Goal: Complete application form: Complete application form

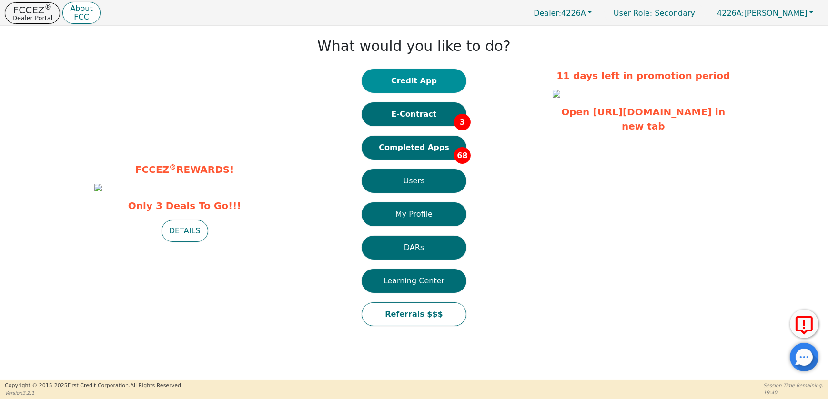
click at [419, 85] on button "Credit App" at bounding box center [413, 81] width 105 height 24
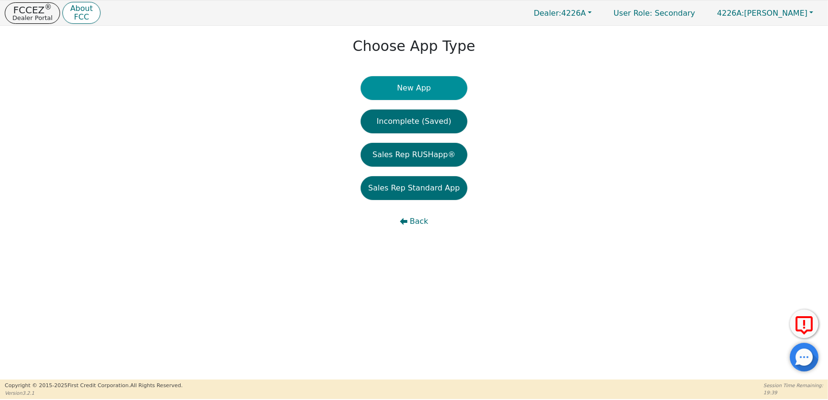
click at [414, 89] on button "New App" at bounding box center [413, 88] width 107 height 24
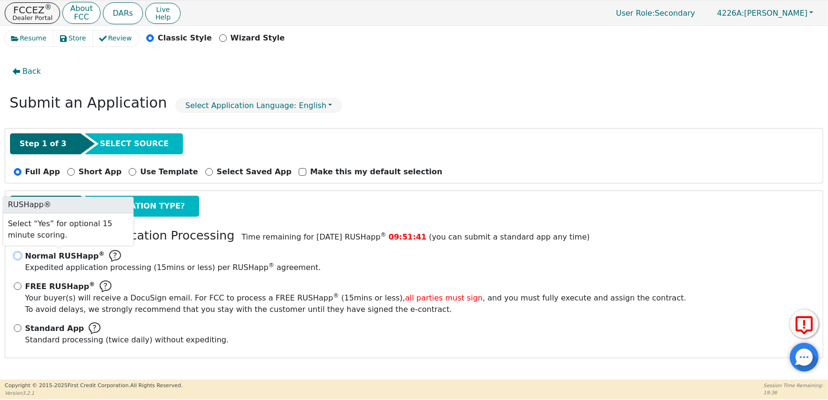
click at [17, 252] on input "Normal RUSHapp ® Expedited application processing ( 15 mins or less) per RUSHap…" at bounding box center [18, 256] width 8 height 8
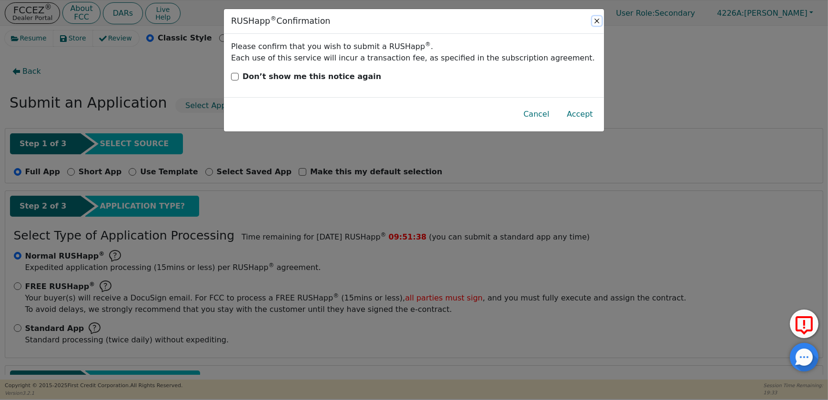
click at [594, 21] on button "Close" at bounding box center [597, 21] width 10 height 10
radio input "false"
radio input "true"
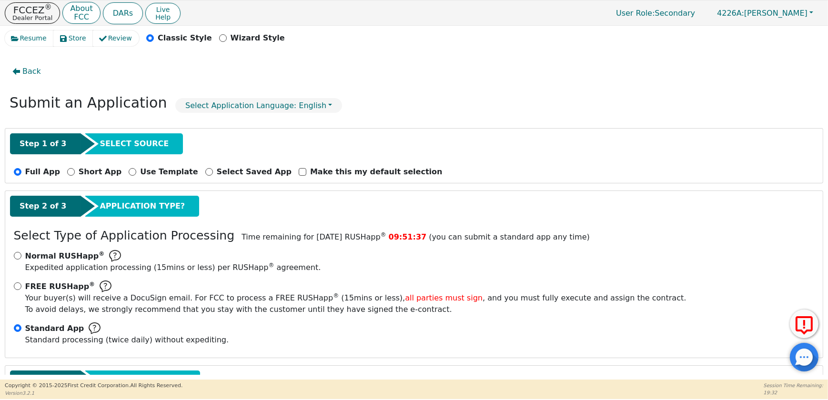
click at [38, 325] on span "Standard App" at bounding box center [54, 328] width 59 height 11
click at [21, 325] on input "Standard App Standard processing (twice daily) without expediting." at bounding box center [18, 328] width 8 height 8
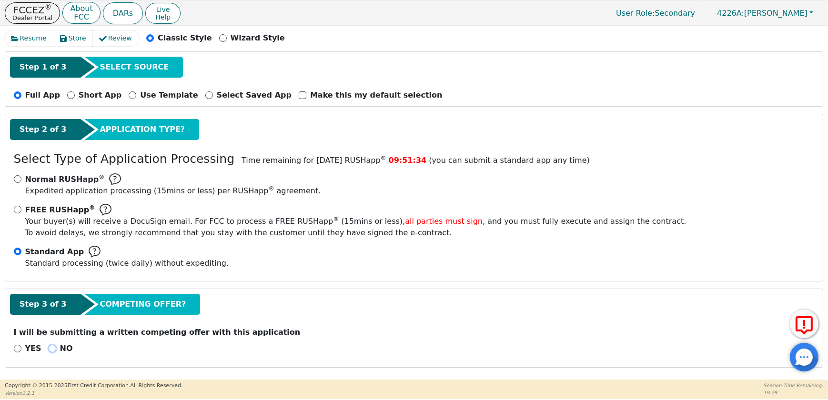
click at [51, 345] on input "NO" at bounding box center [53, 349] width 8 height 8
radio input "true"
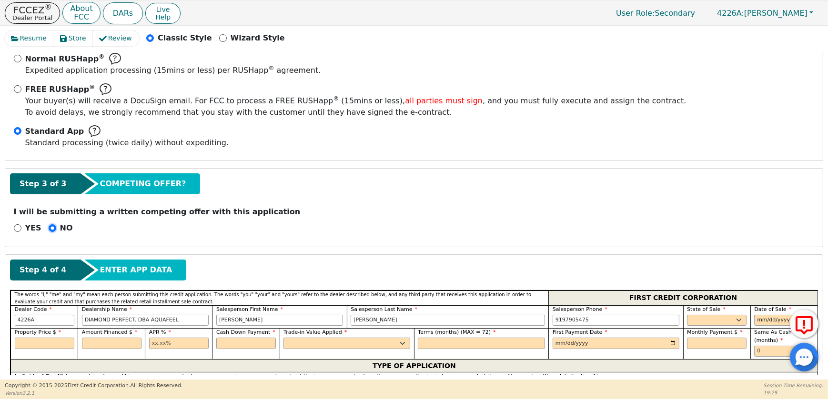
scroll to position [297, 0]
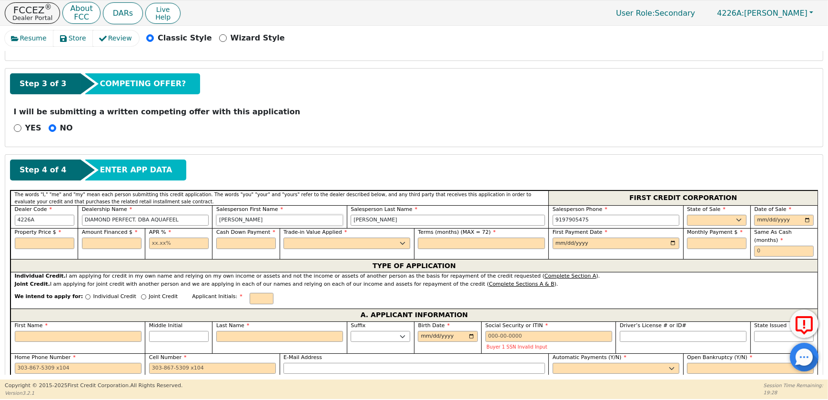
drag, startPoint x: 259, startPoint y: 228, endPoint x: 167, endPoint y: 230, distance: 92.9
click at [167, 229] on div "Dealer Code 4226A Dealership Name DIAMOND PERFECT. DBA AQUAFEEL Salesperson Fir…" at bounding box center [413, 216] width 807 height 23
type input "[PERSON_NAME]"
type input "[GEOGRAPHIC_DATA]"
click at [704, 226] on select "AK AL AR AZ CA CO CT DC DE FL [GEOGRAPHIC_DATA] HI IA ID IL IN KS [GEOGRAPHIC_D…" at bounding box center [717, 220] width 60 height 11
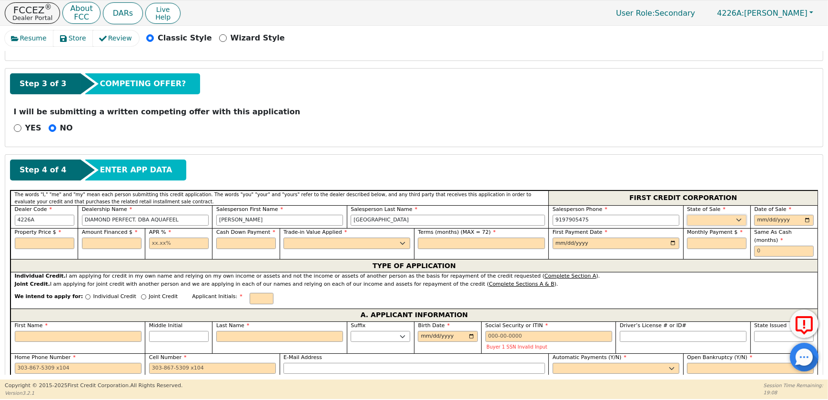
select select "NJ"
click at [687, 221] on select "AK AL AR AZ CA CO CT DC DE FL [GEOGRAPHIC_DATA] HI IA ID IL IN KS [GEOGRAPHIC_D…" at bounding box center [717, 220] width 60 height 11
click at [800, 226] on input "date" at bounding box center [784, 220] width 60 height 11
type input "[DATE]"
click at [68, 249] on input "text" at bounding box center [45, 243] width 60 height 11
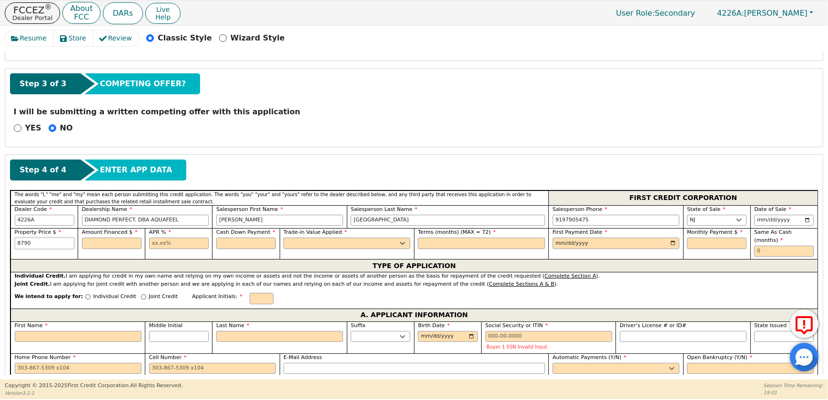
type input "8790.00"
type input "10.99"
type input "0.00"
select select "n"
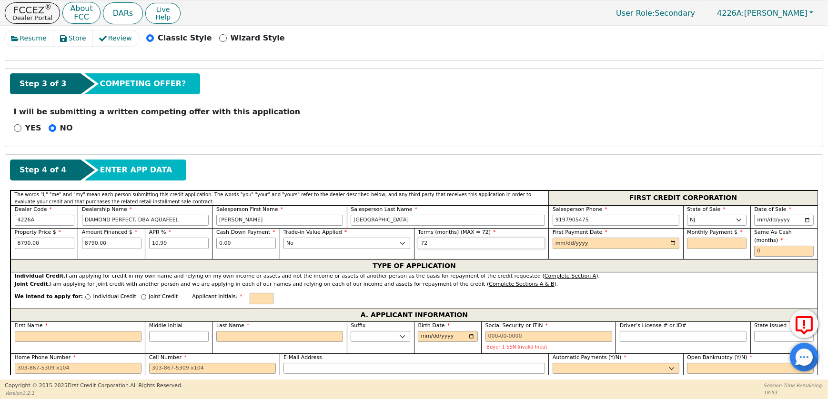
type input "72"
click at [667, 249] on input "date" at bounding box center [615, 243] width 127 height 11
click at [657, 249] on input "[DATE]" at bounding box center [615, 243] width 127 height 11
click at [662, 249] on input "[DATE]" at bounding box center [615, 243] width 127 height 11
type input "[DATE]"
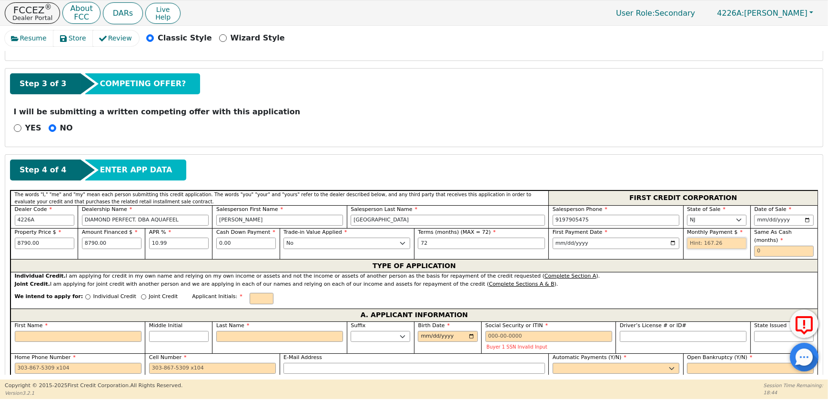
click at [711, 249] on input "text" at bounding box center [717, 243] width 60 height 11
type input "167.26"
type input "0"
click at [133, 301] on p "Individual Credit" at bounding box center [114, 297] width 43 height 8
click at [90, 299] on input "Individual Credit" at bounding box center [87, 296] width 5 height 5
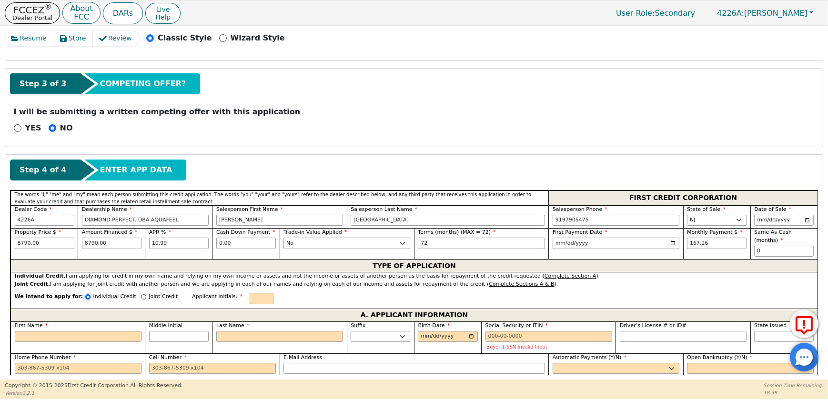
radio input "true"
click at [273, 304] on input "text" at bounding box center [261, 298] width 24 height 11
type input "RC"
drag, startPoint x: 281, startPoint y: 227, endPoint x: 202, endPoint y: 231, distance: 79.2
click at [202, 229] on div "Dealer Code 4226A Dealership Name DIAMOND PERFECT. DBA AQUAFEEL Salesperson Fir…" at bounding box center [413, 216] width 807 height 23
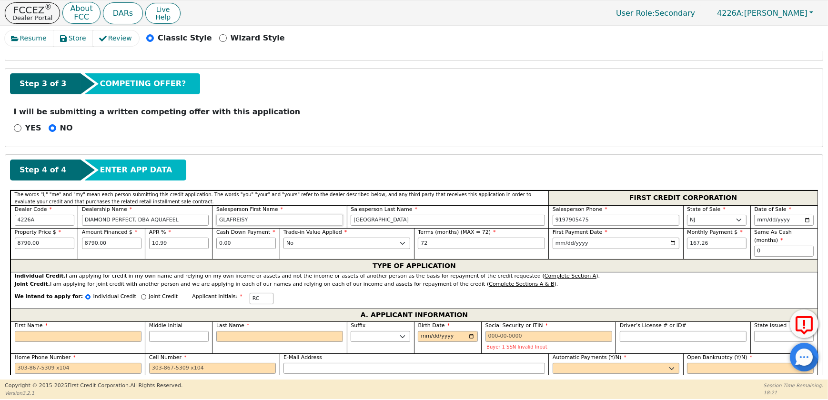
type input "GLAFREISY"
type input "PICHARDO"
click at [52, 353] on div "First Name" at bounding box center [77, 337] width 134 height 32
click at [58, 342] on input "First Name" at bounding box center [78, 336] width 127 height 11
type input "R"
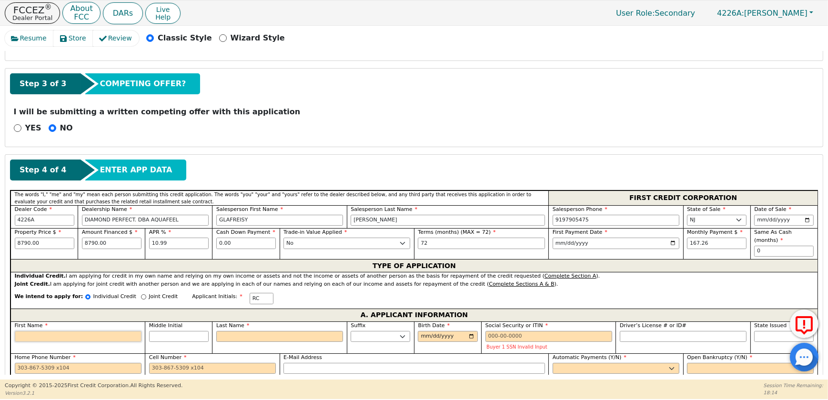
type input "R"
type input "RA"
type input "RAU"
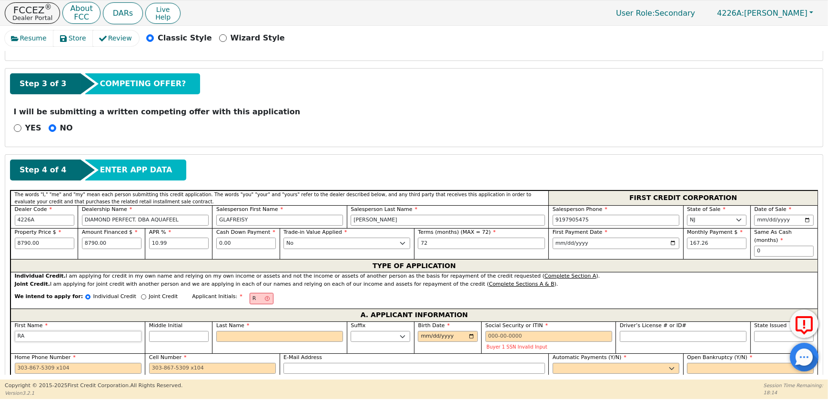
type input "RAU"
type input "[PERSON_NAME]"
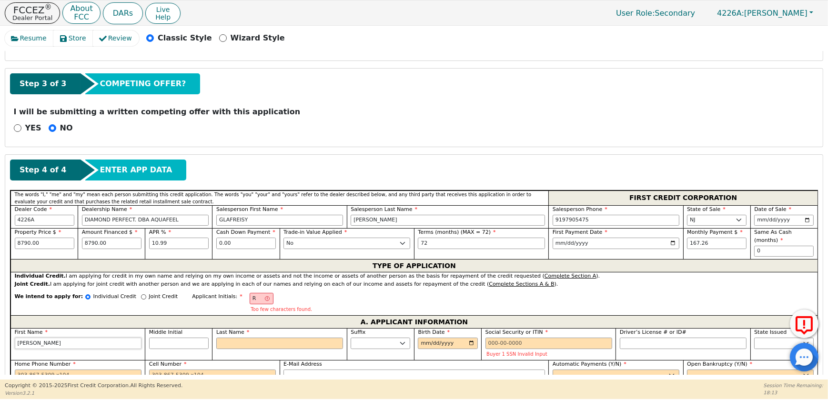
type input "[PERSON_NAME]"
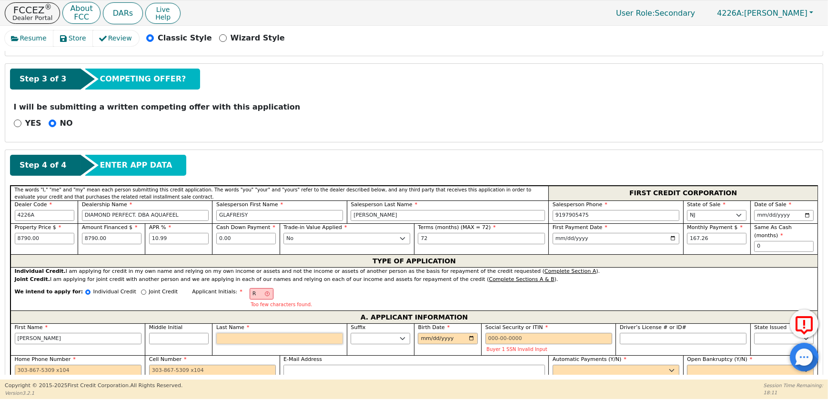
type input "RC"
type input "C"
type input "RAUL C"
type input "CO"
type input "RAUL CO"
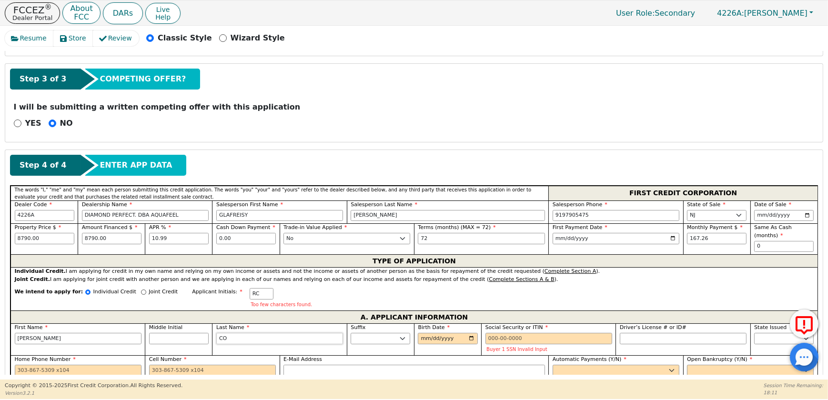
type input "COR"
type input "RAUL COR"
type input "CORT"
type input "RAUL CORT"
type input "CORTE"
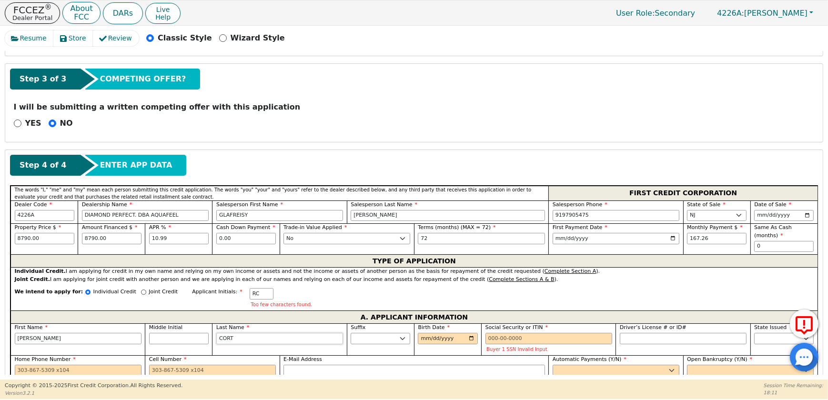
type input "RAUL CORTE"
type input "[PERSON_NAME]"
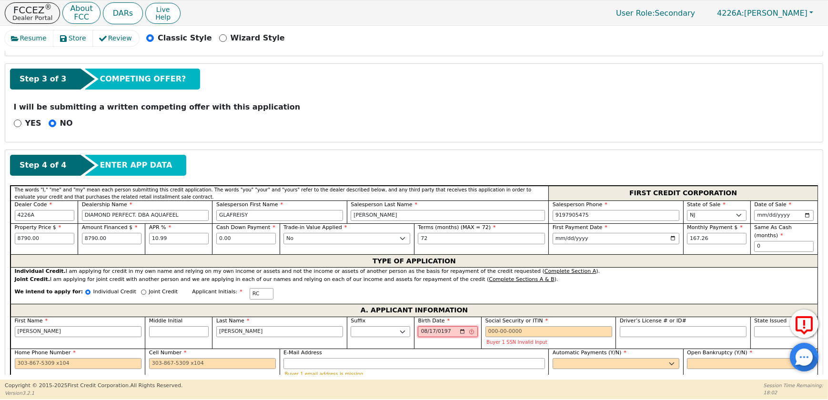
type input "1973-08-17"
click at [546, 338] on input "Social Security or ITIN" at bounding box center [548, 331] width 127 height 11
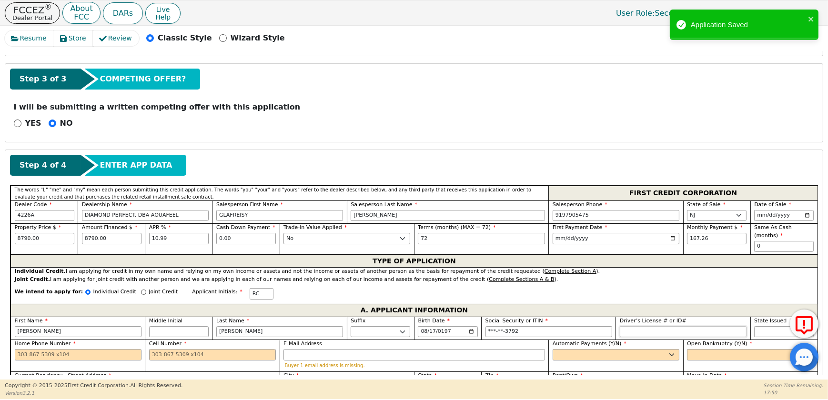
click at [625, 338] on input "Driver’s License # or ID#" at bounding box center [682, 331] width 127 height 11
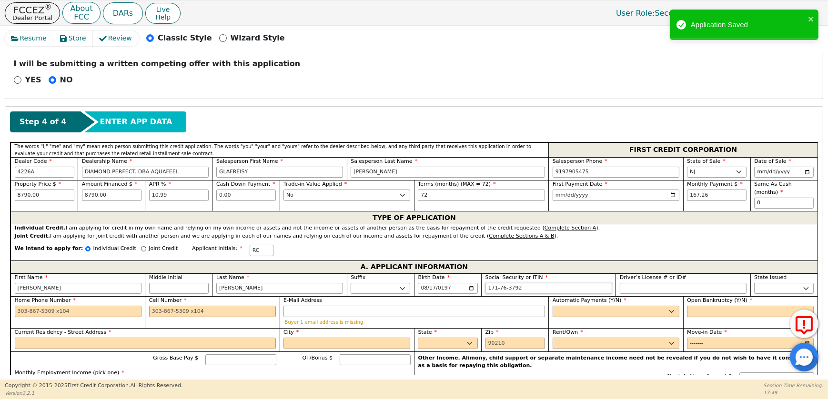
click at [556, 294] on input "171-76-3792" at bounding box center [548, 288] width 127 height 11
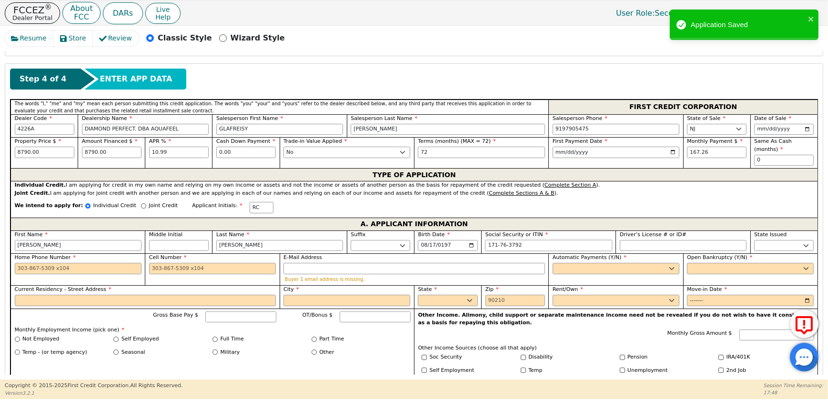
scroll to position [389, 0]
type input "***-**-3792"
click at [197, 274] on input "Cell Number" at bounding box center [212, 267] width 127 height 11
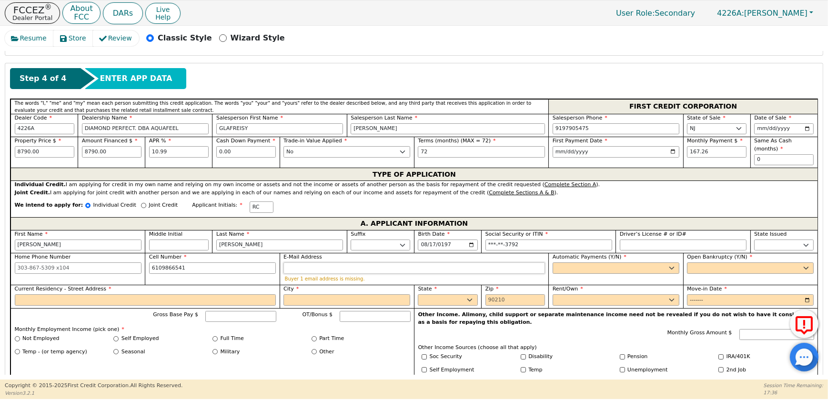
type input "610-986-6541"
click at [333, 274] on input "E-Mail Address" at bounding box center [413, 267] width 261 height 11
type input "RAULCORTES86@GMAIL.COM"
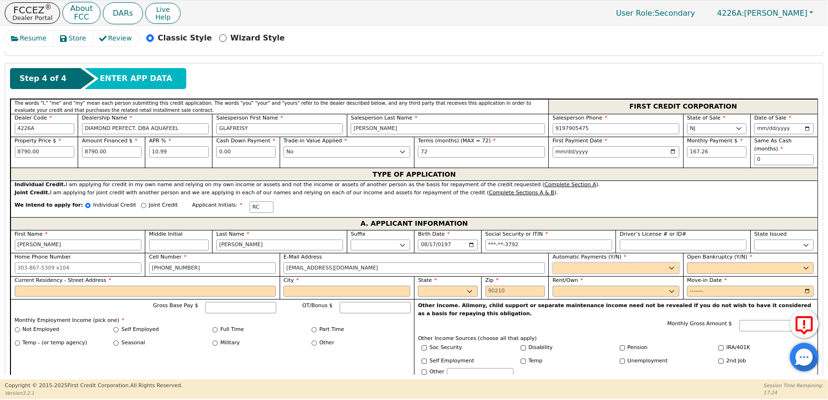
select select "y"
type input "[PERSON_NAME]"
select select "n"
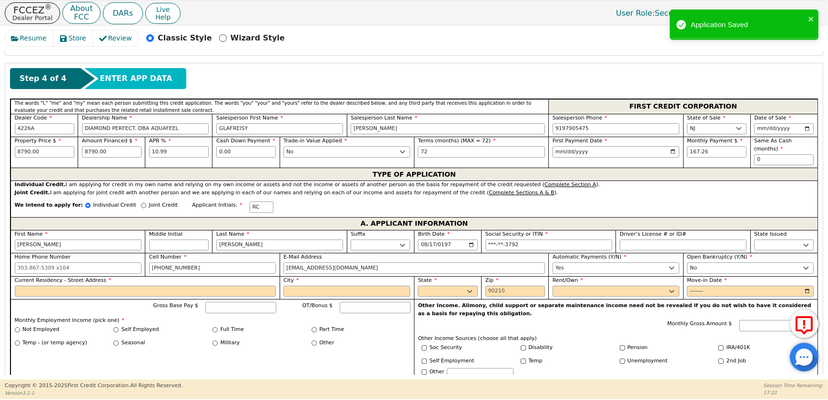
click at [134, 297] on div "Current Residency - Street Address" at bounding box center [145, 287] width 261 height 20
click at [134, 297] on input "Current Residency - Street Address" at bounding box center [145, 291] width 261 height 11
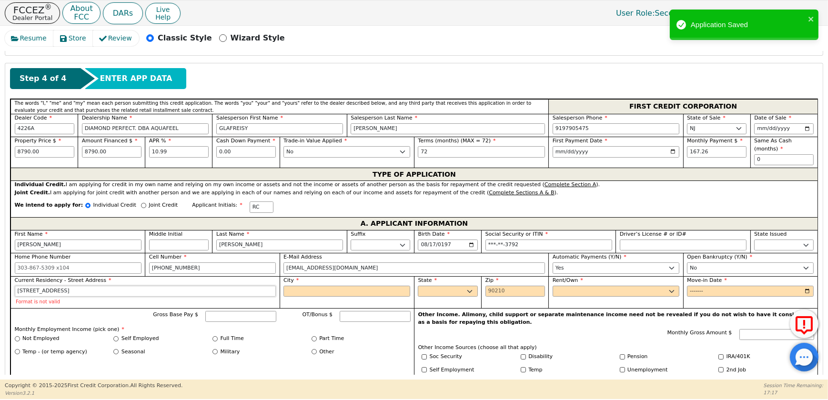
type input "147 GREEN ST"
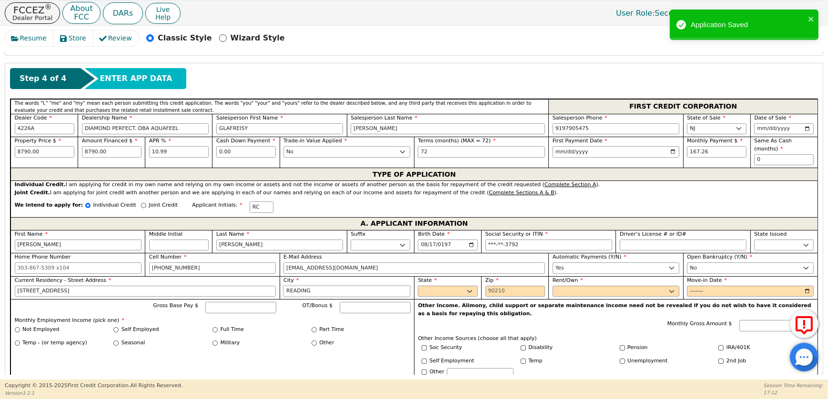
type input "READING"
select select "PA"
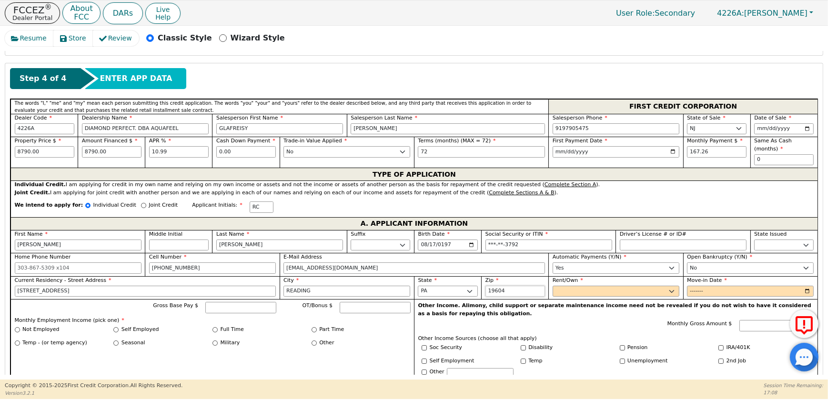
type input "19604"
select select "Own"
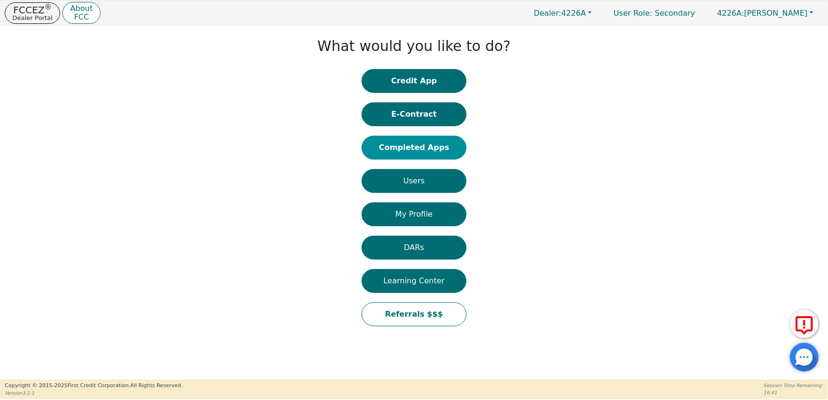
click at [412, 144] on button "Completed Apps" at bounding box center [413, 148] width 105 height 24
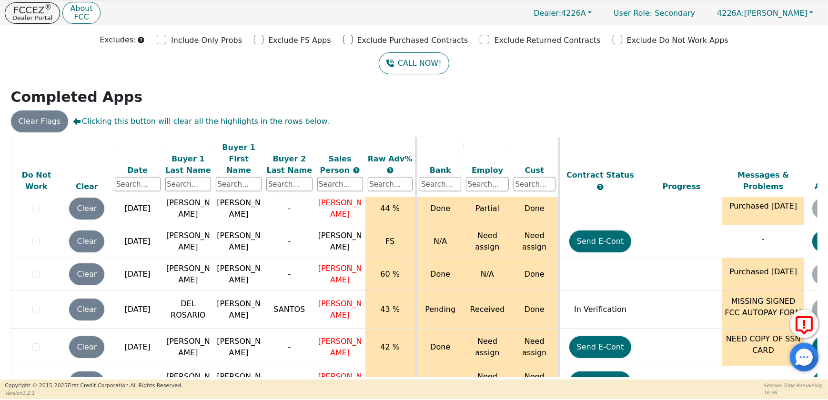
scroll to position [2181, 0]
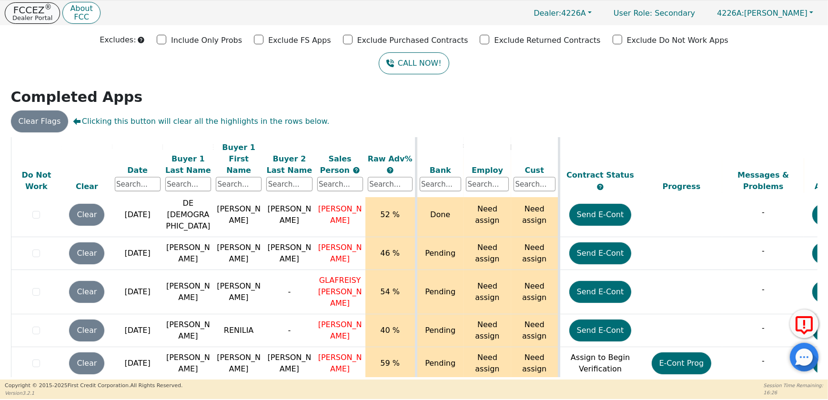
click at [42, 15] on p "Dealer Portal" at bounding box center [32, 18] width 40 height 6
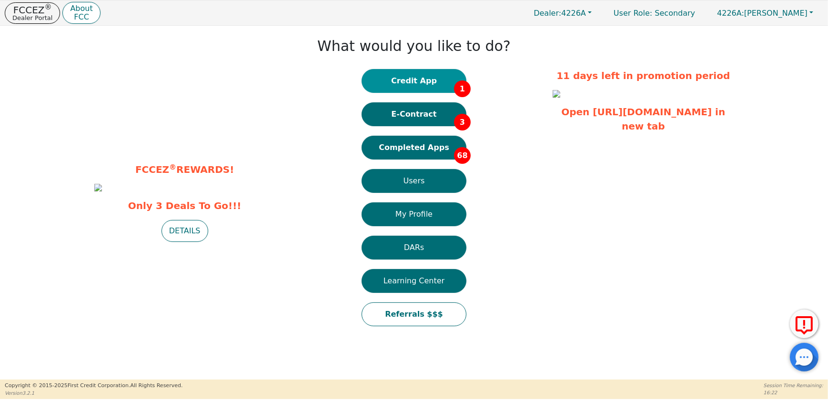
click at [438, 81] on button "Credit App 1" at bounding box center [413, 81] width 105 height 24
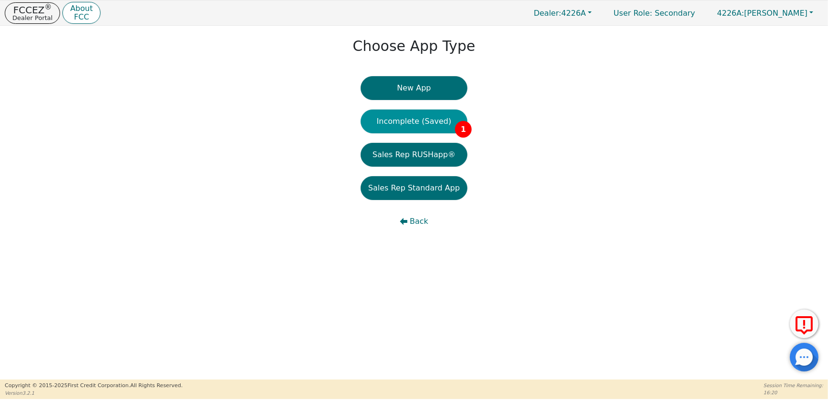
click at [429, 116] on button "Incomplete (Saved) 1" at bounding box center [413, 122] width 107 height 24
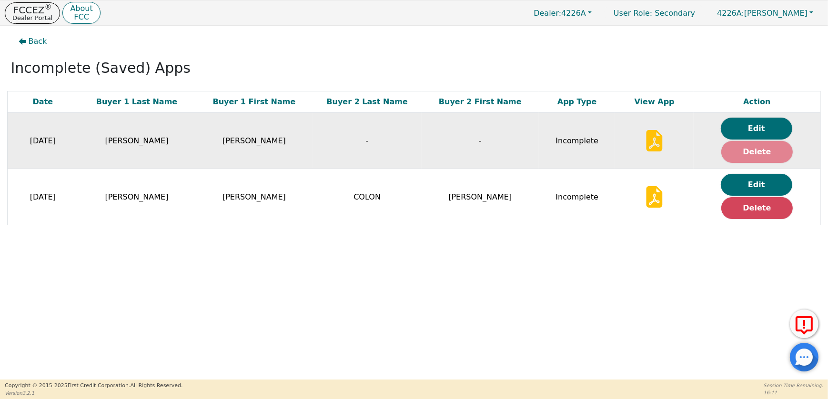
click at [729, 149] on button "Delete" at bounding box center [756, 152] width 71 height 22
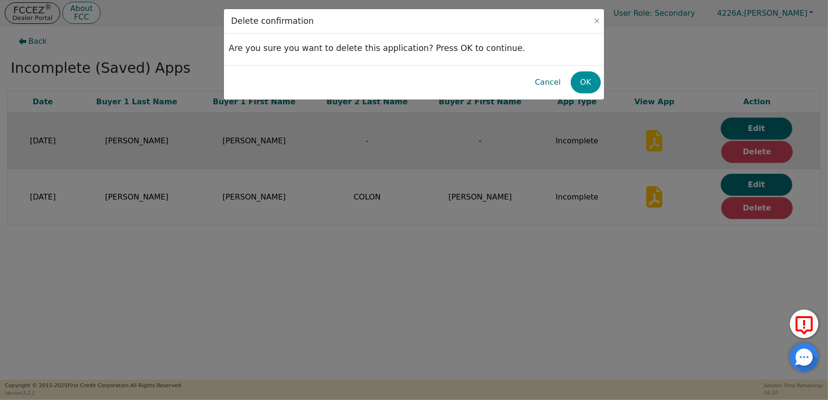
click at [586, 76] on button "OK" at bounding box center [585, 82] width 30 height 22
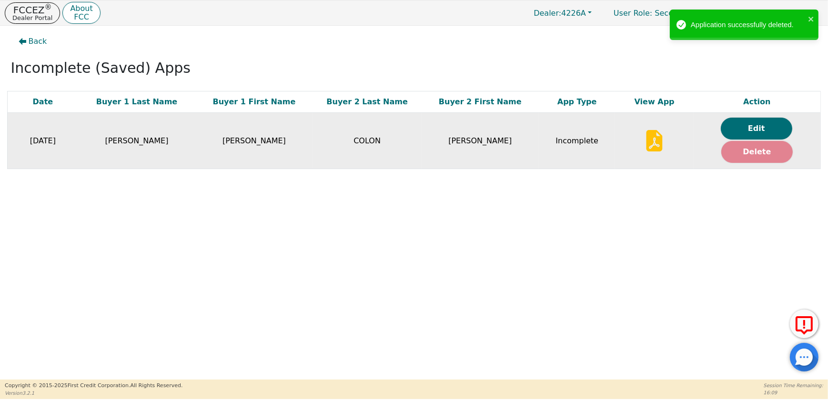
click at [745, 152] on button "Delete" at bounding box center [756, 152] width 71 height 22
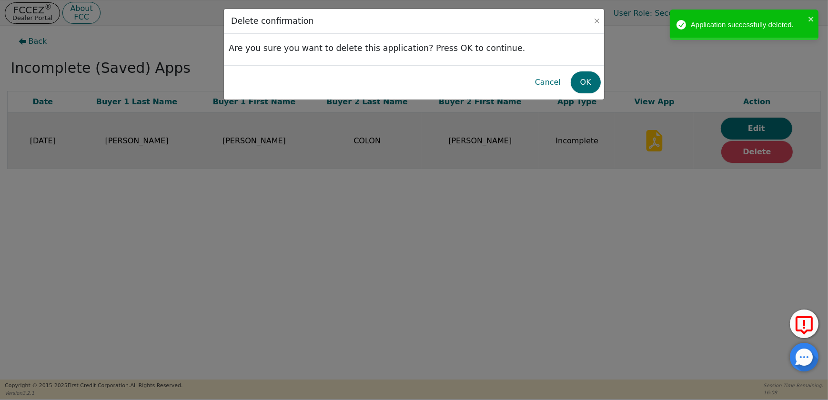
click at [601, 84] on div "Cancel OK" at bounding box center [414, 82] width 380 height 34
click at [596, 84] on button "OK" at bounding box center [585, 82] width 30 height 22
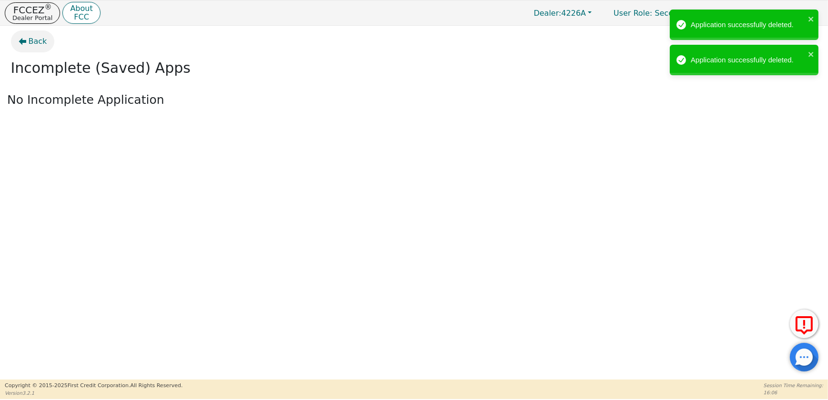
click at [30, 40] on span "Back" at bounding box center [38, 41] width 19 height 11
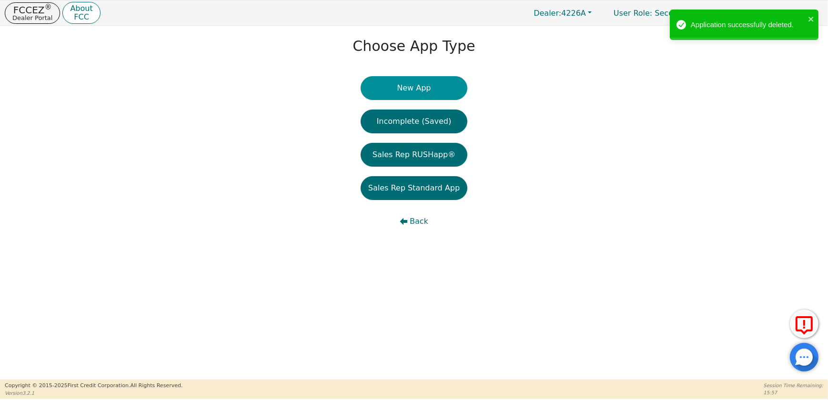
click at [428, 91] on button "New App" at bounding box center [413, 88] width 107 height 24
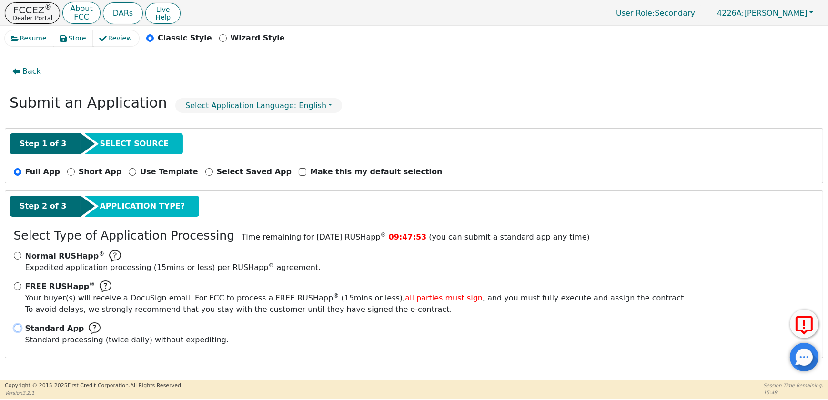
click at [15, 329] on input "Standard App Standard processing (twice daily) without expediting." at bounding box center [18, 328] width 8 height 8
radio input "true"
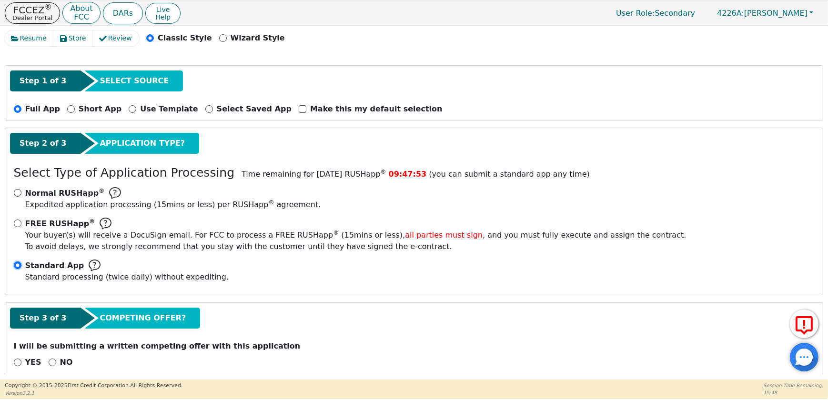
scroll to position [81, 0]
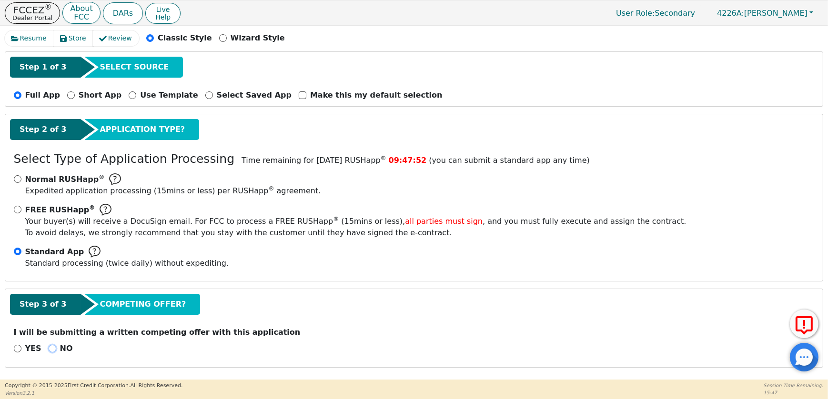
click at [51, 345] on input "NO" at bounding box center [53, 349] width 8 height 8
radio input "true"
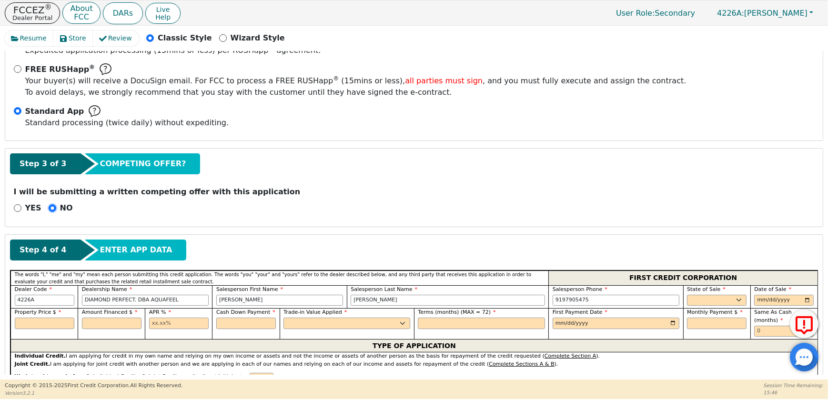
scroll to position [297, 0]
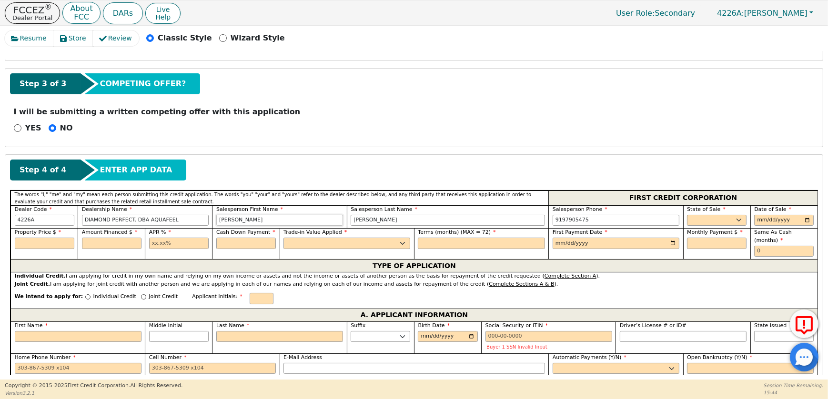
drag, startPoint x: 259, startPoint y: 228, endPoint x: 109, endPoint y: 230, distance: 150.5
click at [116, 229] on div "Dealer Code 4226A Dealership Name DIAMOND PERFECT. DBA AQUAFEEL Salesperson Fir…" at bounding box center [413, 216] width 807 height 23
type input "[PERSON_NAME]"
type input "POLONOI"
type input "[PHONE_NUMBER]"
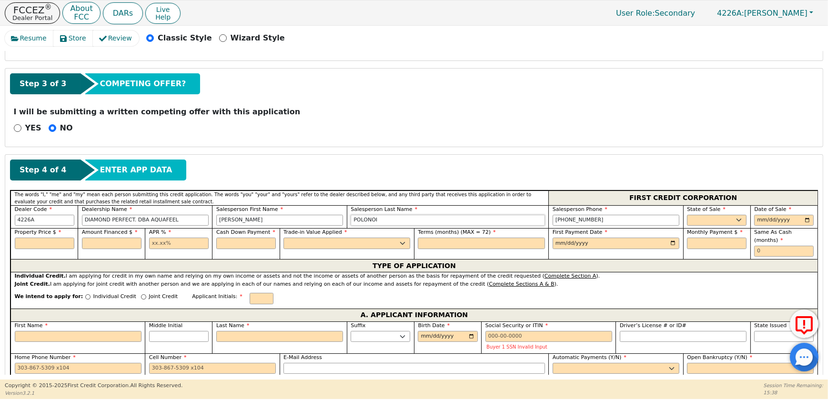
click at [382, 226] on input "POLONOI" at bounding box center [447, 220] width 194 height 11
type input "[GEOGRAPHIC_DATA]"
click at [722, 226] on select "AK AL AR AZ CA CO CT DC DE FL [GEOGRAPHIC_DATA] HI IA ID IL IN KS [GEOGRAPHIC_D…" at bounding box center [717, 220] width 60 height 11
select select "NJ"
click at [687, 221] on select "AK AL AR AZ CA CO CT DC DE FL [GEOGRAPHIC_DATA] HI IA ID IL IN KS [GEOGRAPHIC_D…" at bounding box center [717, 220] width 60 height 11
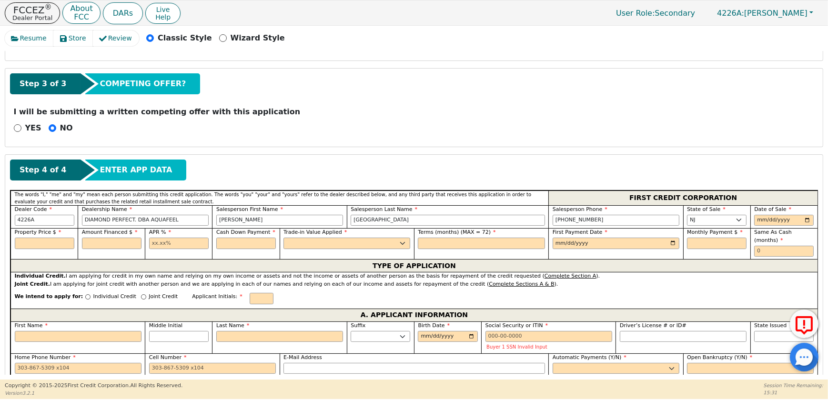
click at [812, 222] on div "Date of Sale" at bounding box center [783, 216] width 67 height 23
click at [800, 226] on input "date" at bounding box center [784, 220] width 60 height 11
click at [802, 226] on input "date" at bounding box center [784, 220] width 60 height 11
type input "[DATE]"
click at [57, 249] on input "text" at bounding box center [45, 243] width 60 height 11
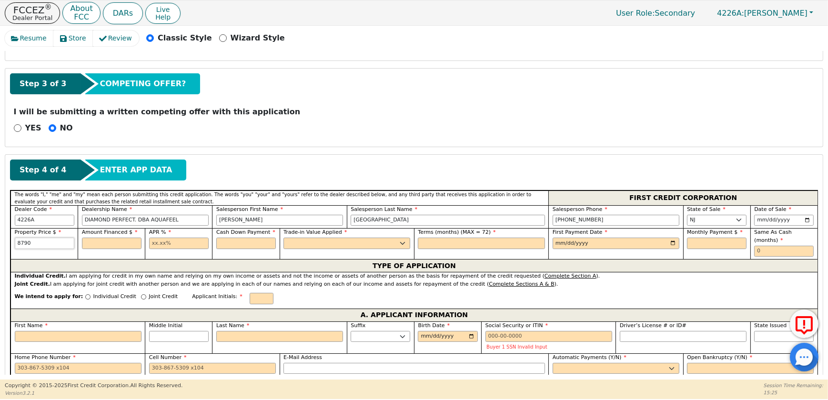
type input "8790.00"
type input "10.99"
type input "0.00"
select select "n"
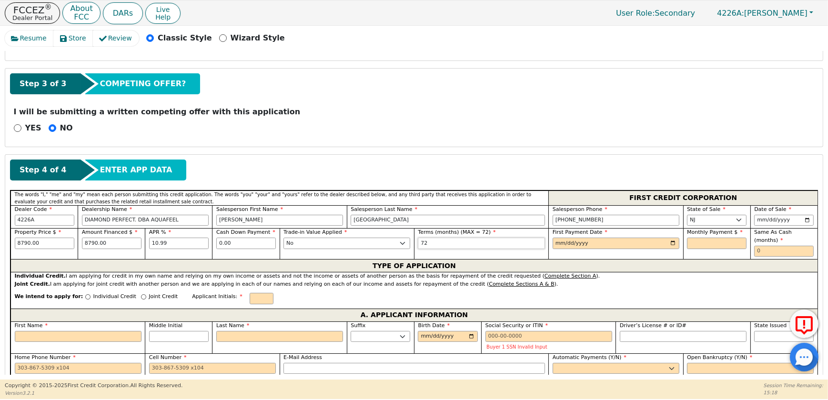
type input "72"
click at [667, 249] on input "date" at bounding box center [615, 243] width 127 height 11
type input "[DATE]"
click at [728, 249] on input "text" at bounding box center [717, 243] width 60 height 11
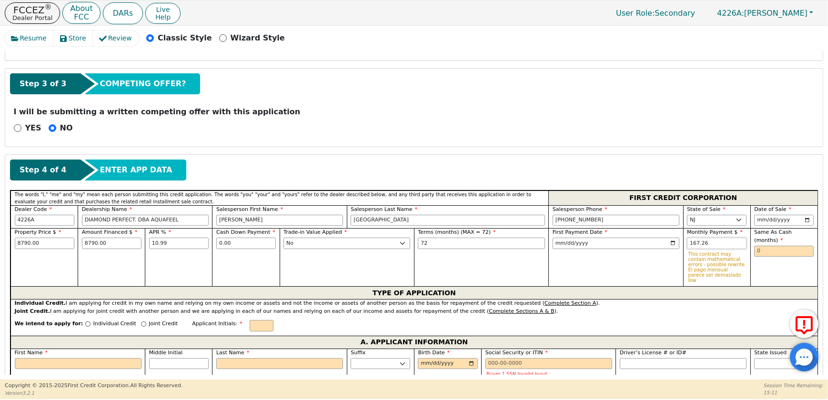
type input "167.26"
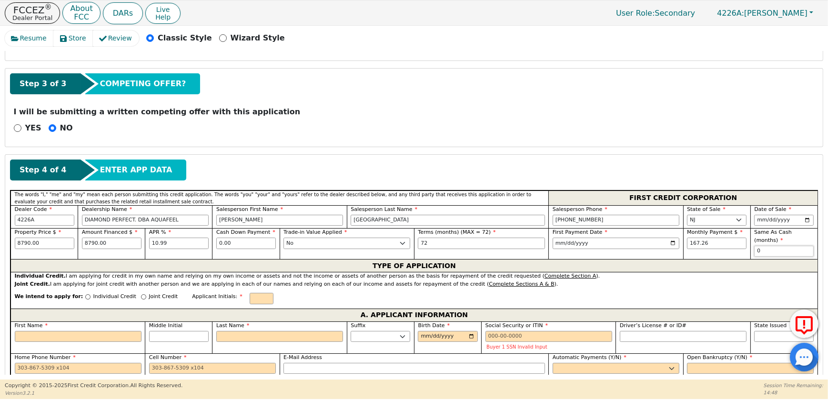
type input "0"
click at [136, 301] on p "Individual Credit" at bounding box center [114, 297] width 43 height 8
drag, startPoint x: 142, startPoint y: 317, endPoint x: 118, endPoint y: 317, distance: 24.3
click at [90, 299] on input "Individual Credit" at bounding box center [87, 296] width 5 height 5
radio input "true"
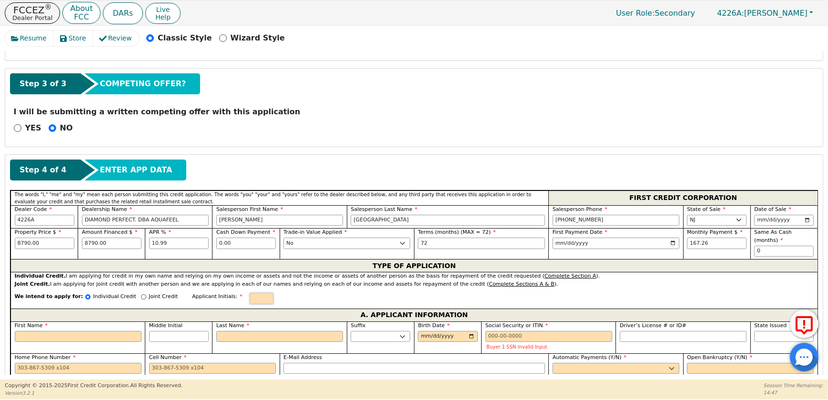
click at [273, 304] on input "text" at bounding box center [261, 298] width 24 height 11
click at [36, 342] on input "First Name" at bounding box center [78, 336] width 127 height 11
type input "H"
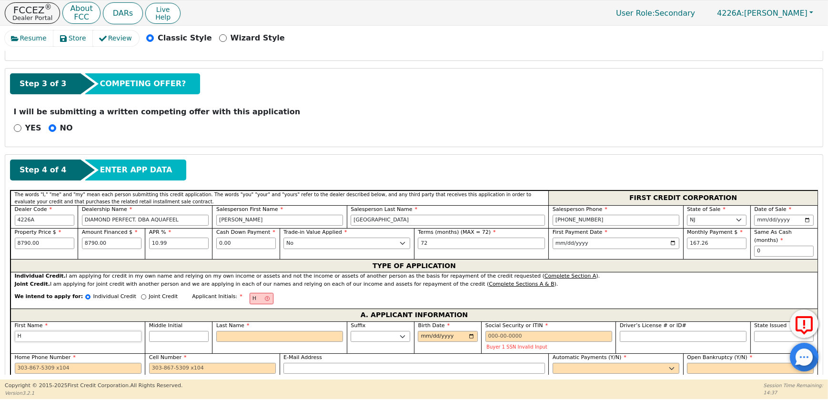
type input "HE"
type input "HER"
type input "HERM"
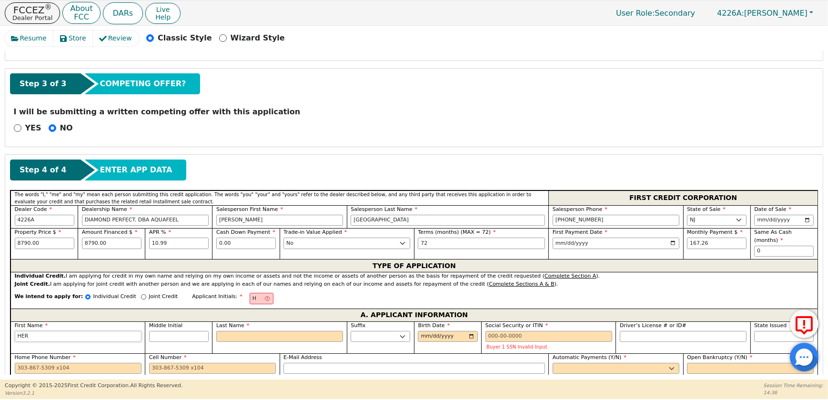
type input "HERM"
type input "HERMI"
type input "HERMIN"
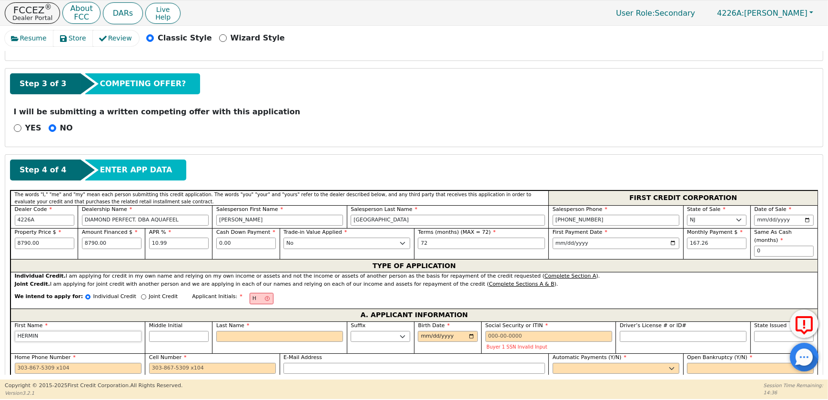
type input "HERMINI"
type input "HERMINIP"
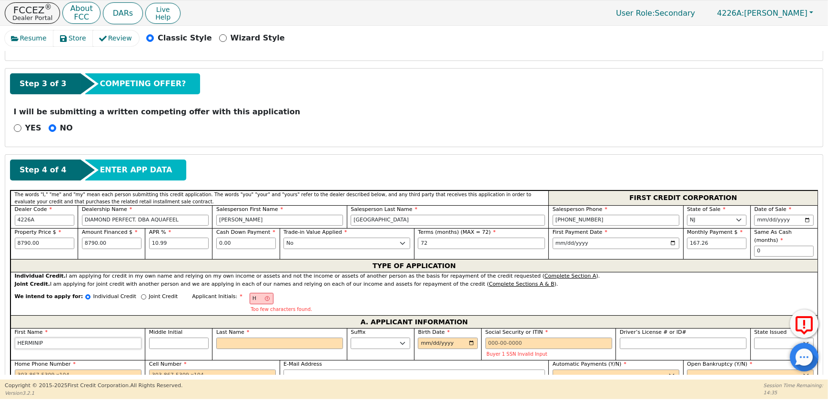
type input "HERMINI"
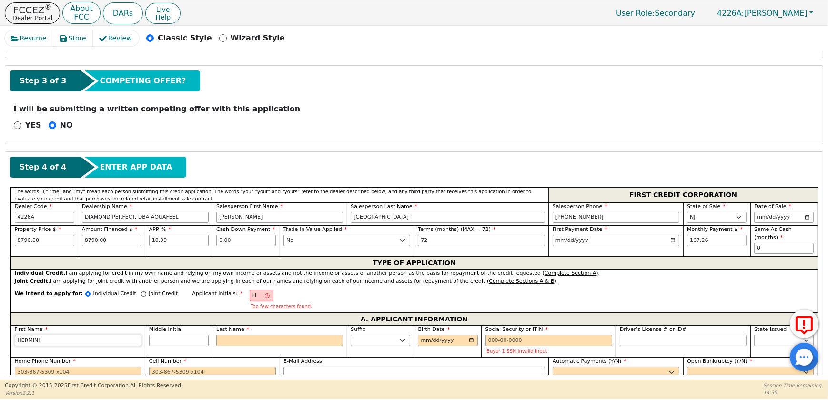
type input "[PERSON_NAME]"
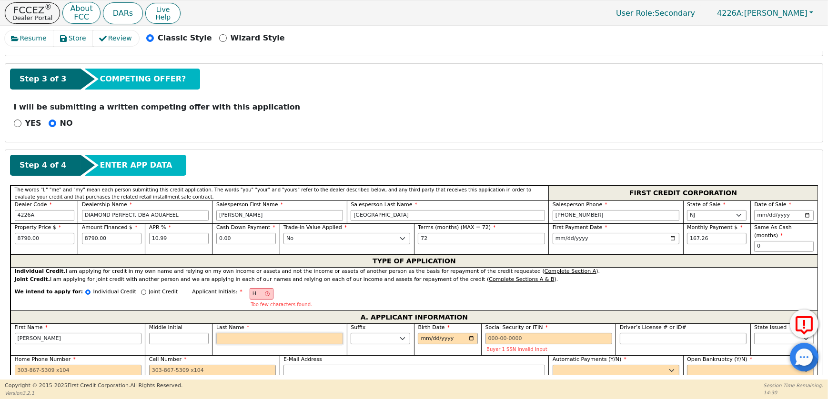
type input "HT"
type input "T"
type input "[PERSON_NAME] T"
type input "TO"
type input "[PERSON_NAME] TO"
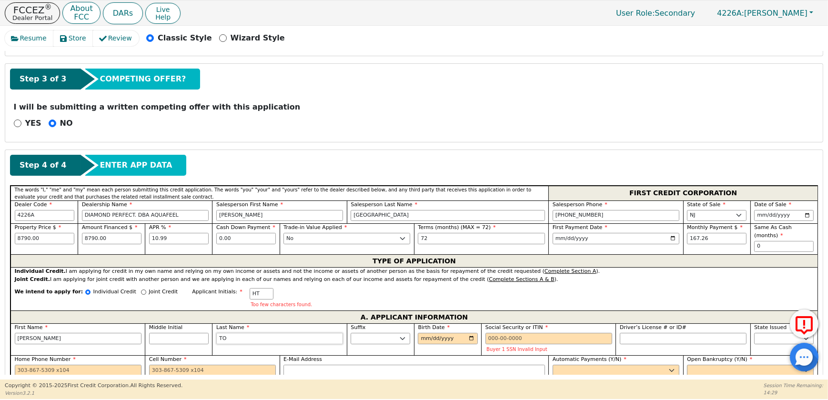
type input "TOL"
type input "[PERSON_NAME]"
type input "TOLE"
type input "[PERSON_NAME]"
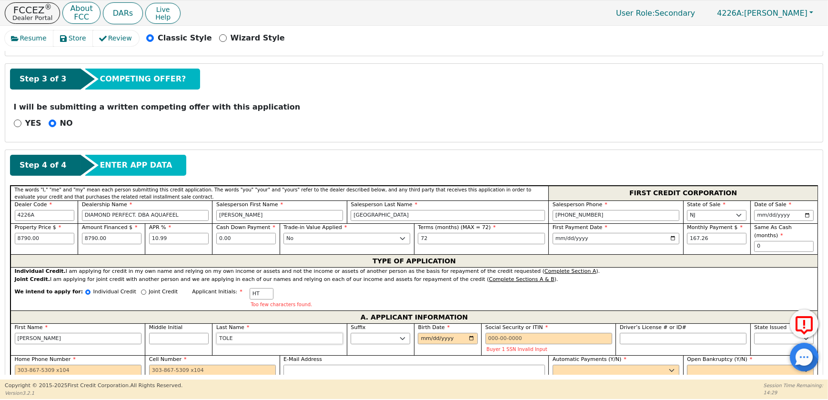
type input "[PERSON_NAME]"
type input "TOLENT"
type input "[PERSON_NAME] TOLENT"
type input "TOLENTI"
type input "[PERSON_NAME]"
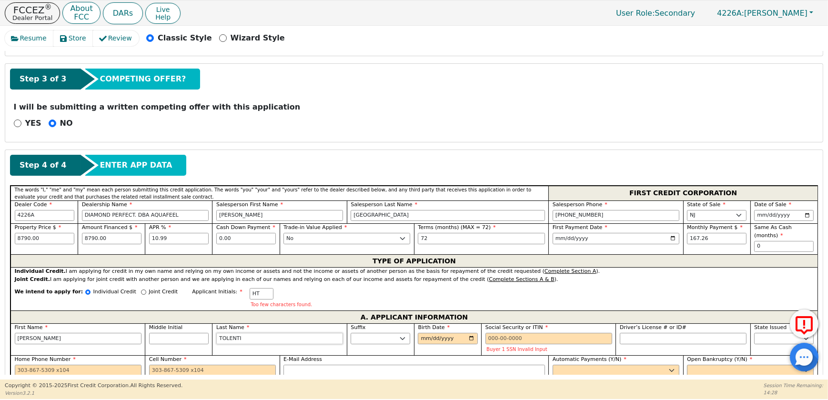
type input "TOLENTIN"
type input "[PERSON_NAME]"
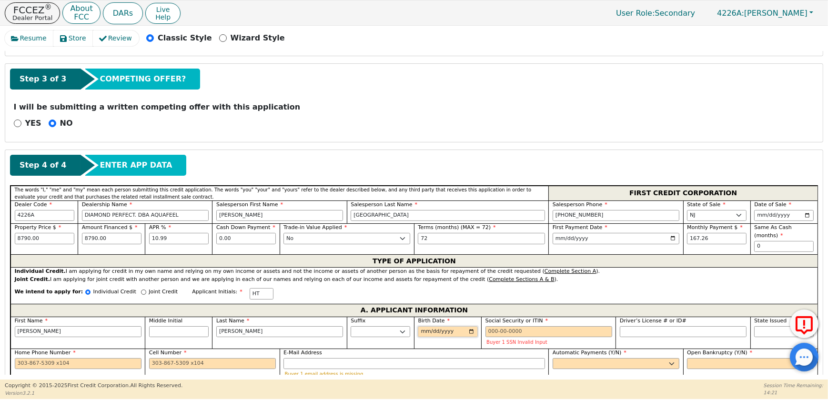
click at [418, 338] on input "Birth Date" at bounding box center [448, 331] width 60 height 11
click at [423, 338] on input "Birth Date" at bounding box center [448, 331] width 60 height 11
type input "[DATE]"
click at [528, 338] on input "Social Security or ITIN" at bounding box center [548, 331] width 127 height 11
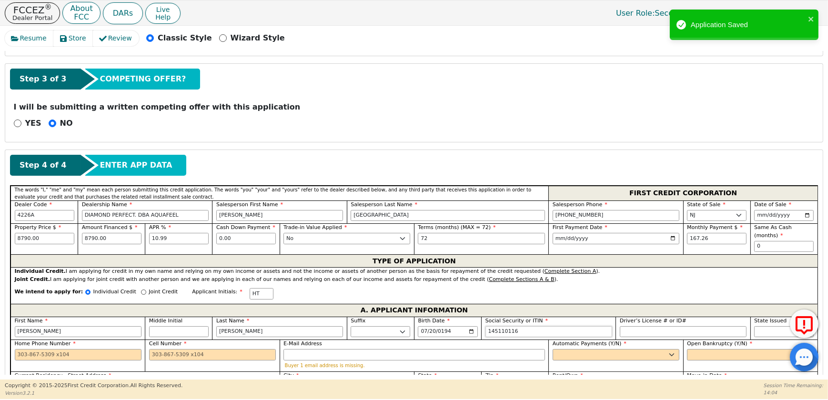
click at [608, 338] on div "Social Security or ITIN 145110116" at bounding box center [548, 327] width 127 height 20
click at [540, 304] on div "We intend to apply for: Individual Credit Joint Credit Applicant Initials: HT" at bounding box center [413, 293] width 807 height 20
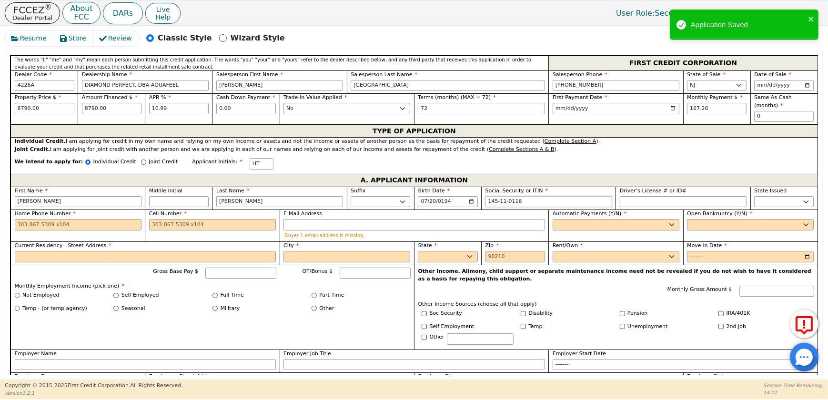
click at [529, 208] on input "145-11-0116" at bounding box center [548, 201] width 127 height 11
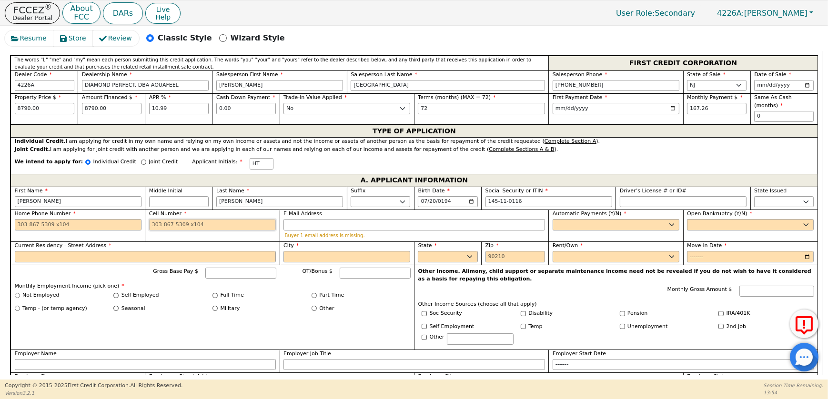
type input "***-**-0116"
click at [211, 230] on input "Cell Number" at bounding box center [212, 224] width 127 height 11
click at [205, 230] on input "Cell Number" at bounding box center [212, 224] width 127 height 11
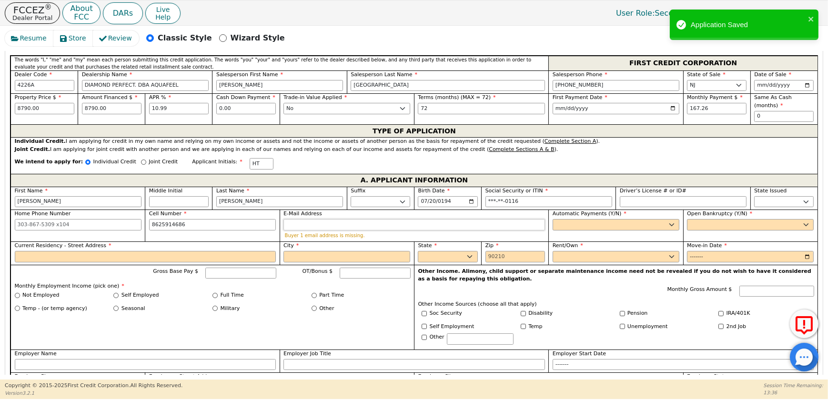
type input "[PHONE_NUMBER]"
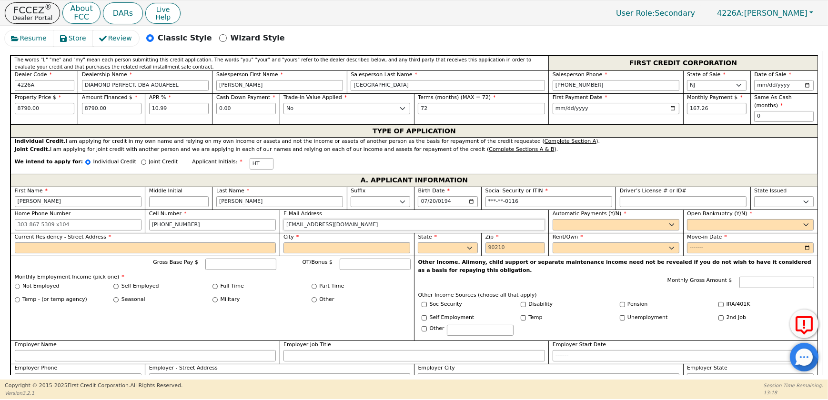
type input "[EMAIL_ADDRESS][DOMAIN_NAME]"
select select "y"
type input "[PERSON_NAME]"
select select "n"
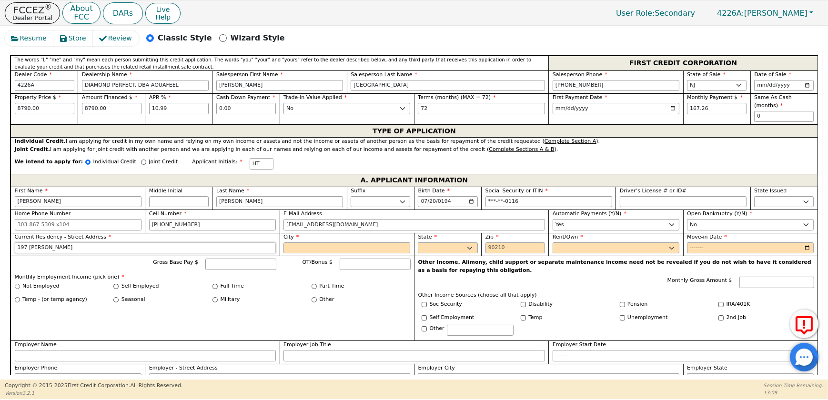
type input "197 [PERSON_NAME]"
type input "PASSAIC"
select select "NJ"
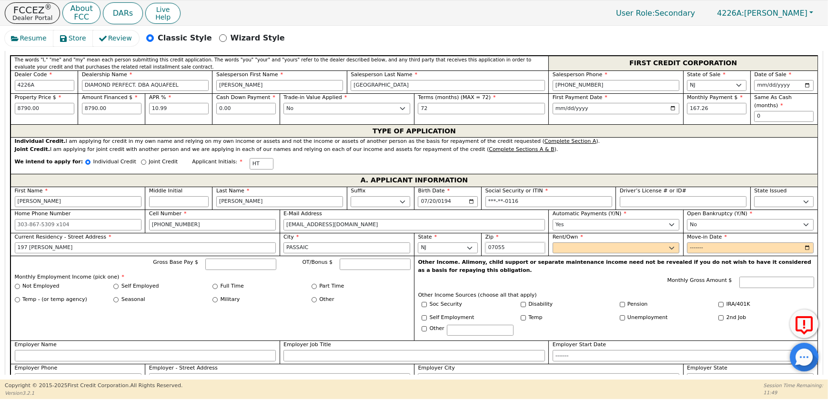
type input "07055"
select select "Own"
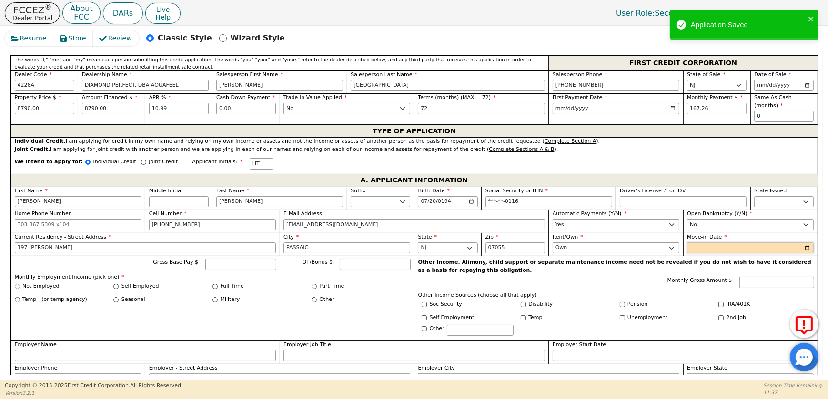
click at [806, 254] on input "Move-in Date" at bounding box center [750, 247] width 127 height 11
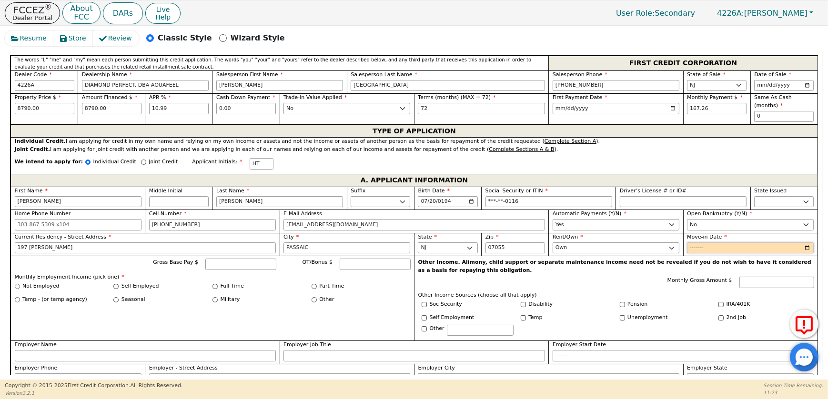
type input "2005-08"
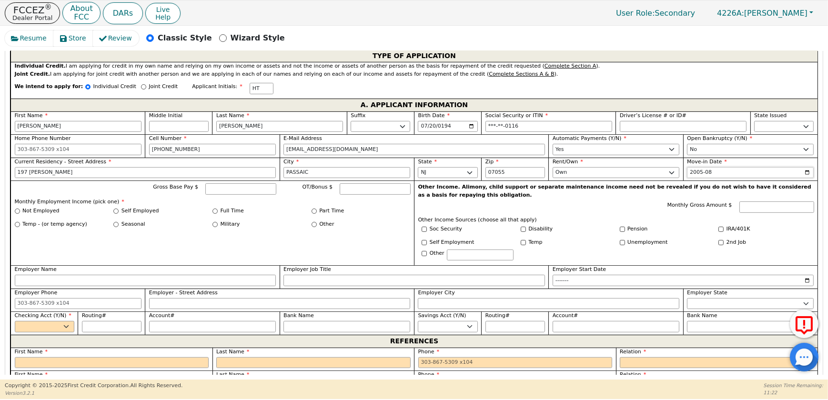
scroll to position [562, 0]
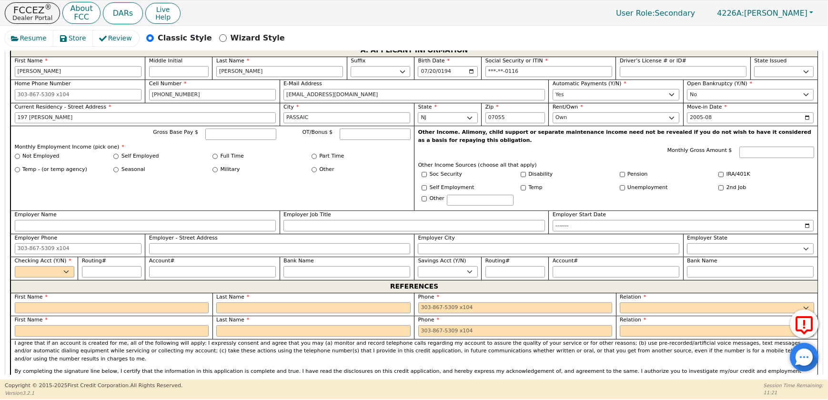
click at [222, 161] on div "Gross Base Pay $ OT/Bonus $ Monthly Employment Income (pick one) * Not Employed…" at bounding box center [211, 168] width 403 height 85
click at [222, 140] on input "Gross Base Pay $" at bounding box center [240, 134] width 70 height 11
type input "3500.00"
click at [197, 174] on div "Seasonal" at bounding box center [162, 170] width 99 height 8
click at [234, 160] on label "Full Time" at bounding box center [231, 156] width 23 height 8
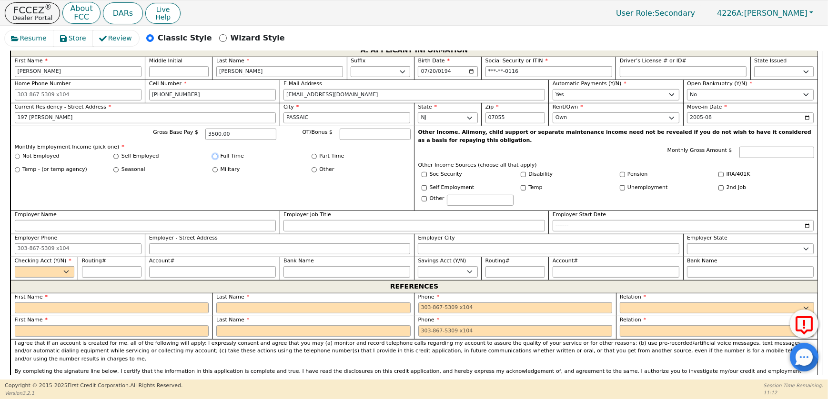
click at [218, 159] on input "Full Time" at bounding box center [214, 156] width 5 height 5
radio input "true"
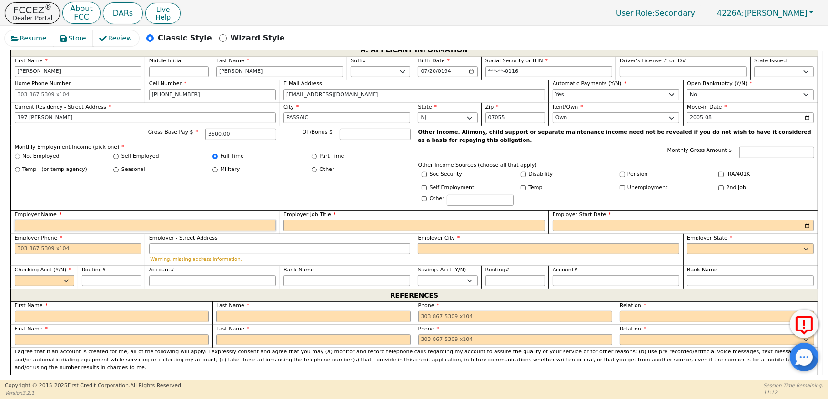
click at [150, 231] on input "Employer Name" at bounding box center [145, 225] width 261 height 11
type input "CAMPO DE GOLF"
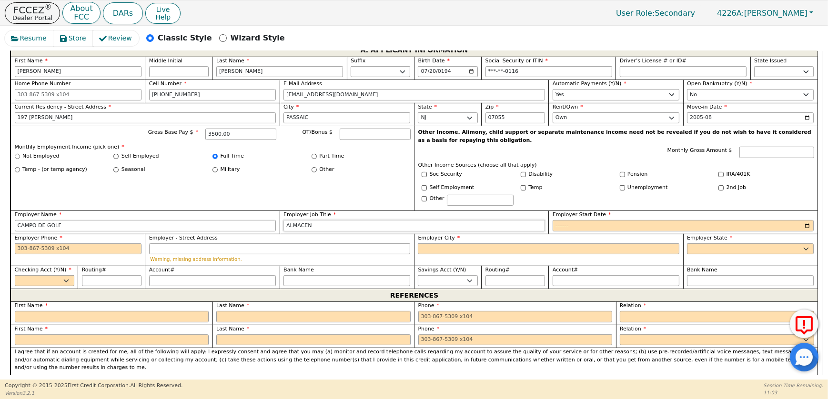
type input "ALMACEN"
click at [804, 231] on input "Employer Start Date" at bounding box center [682, 225] width 261 height 11
type input "2009-08"
click at [104, 255] on input "Employer Phone" at bounding box center [78, 248] width 127 height 11
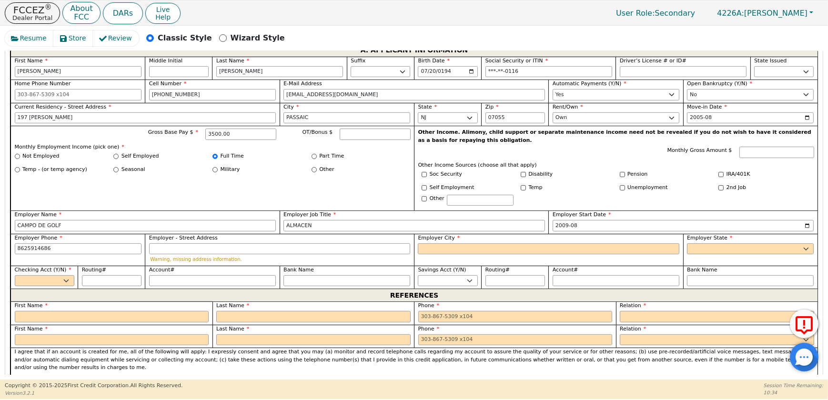
type input "[PHONE_NUMBER]"
click at [150, 160] on label "Self Employed" at bounding box center [140, 156] width 38 height 8
click at [119, 159] on input "Self Employed" at bounding box center [115, 156] width 5 height 5
radio input "true"
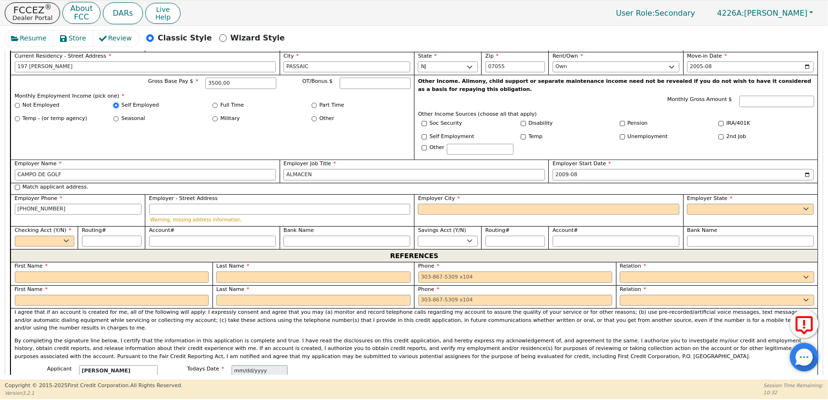
scroll to position [691, 0]
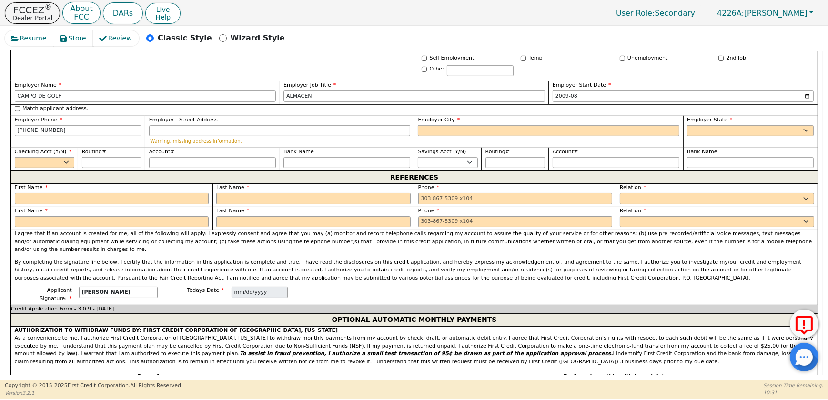
click at [54, 113] on label "Match applicant address." at bounding box center [55, 109] width 66 height 8
click at [20, 111] on input "Match applicant address." at bounding box center [17, 108] width 5 height 5
checkbox input "true"
type input "197 [PERSON_NAME]"
type input "PASSAIC"
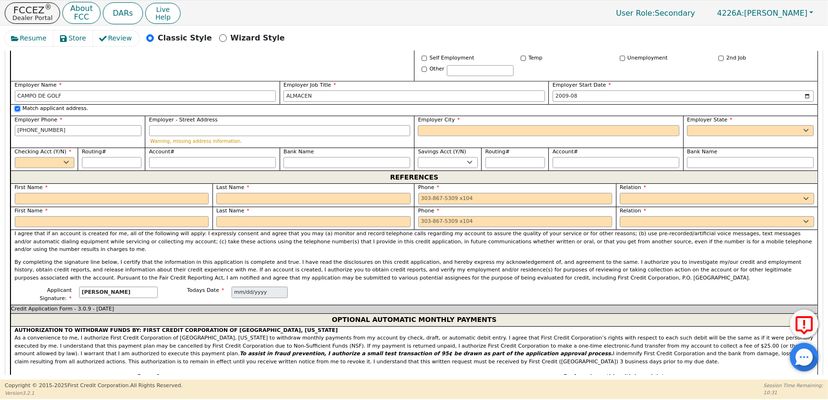
select select "NJ"
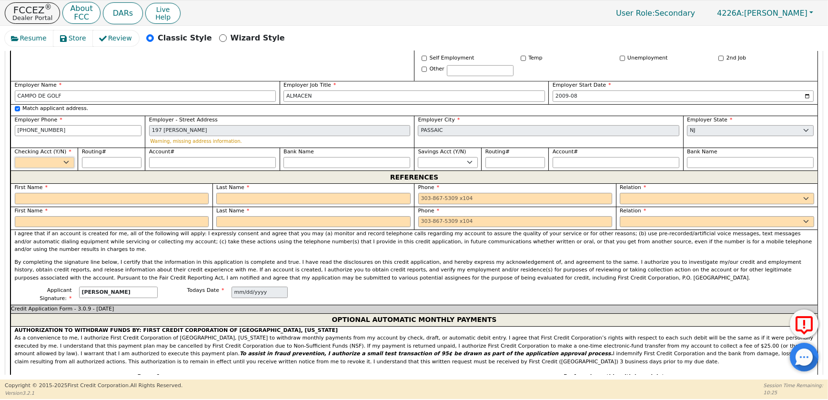
click at [49, 169] on select "Yes No" at bounding box center [45, 162] width 60 height 11
select select "y"
click at [15, 169] on select "Yes No" at bounding box center [45, 162] width 60 height 11
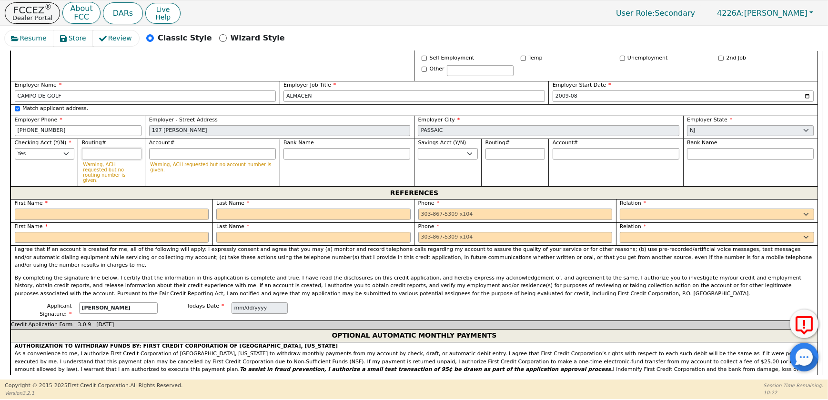
click at [91, 160] on input "Routing#" at bounding box center [112, 153] width 60 height 11
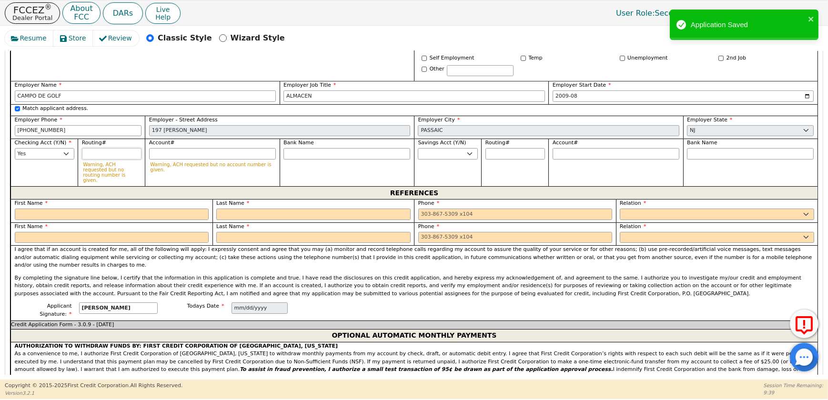
type input "0"
type input "*"
type input "03"
type input "**"
type input "031"
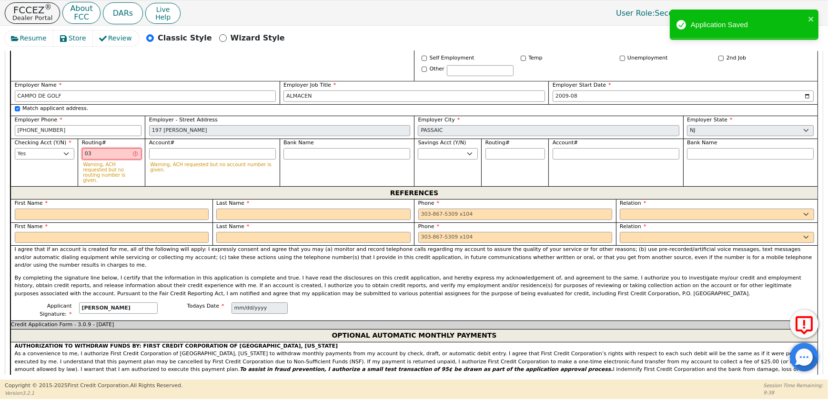
type input "***"
type input "0312"
type input "****"
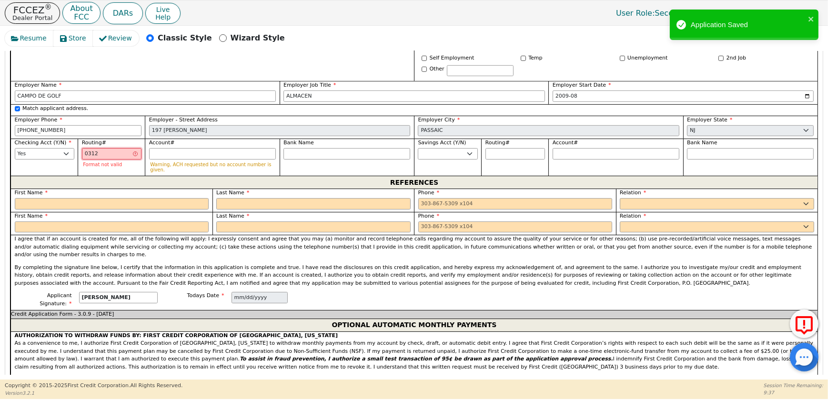
type input "03120"
type input "*****"
type input "031207"
type input "******"
type input "0312076"
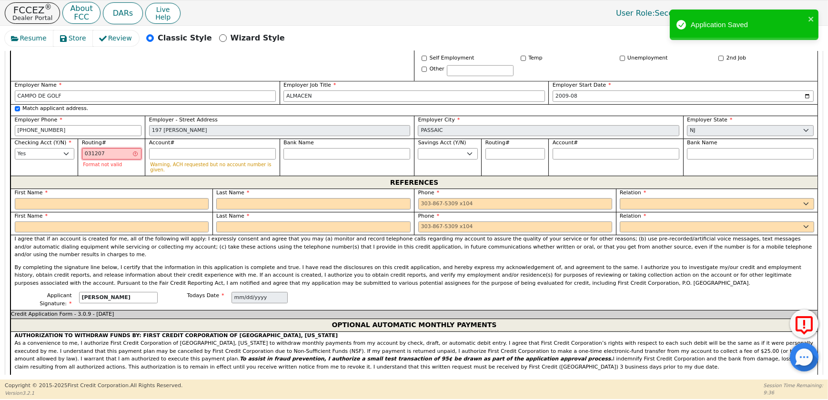
type input "*******"
type input "03120760"
type input "********"
type input "031207607"
type input "*********"
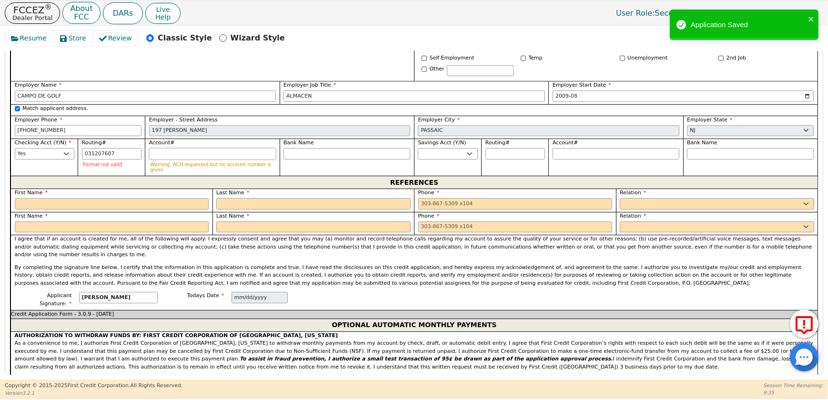
type input "*********"
type input "8"
type input "*"
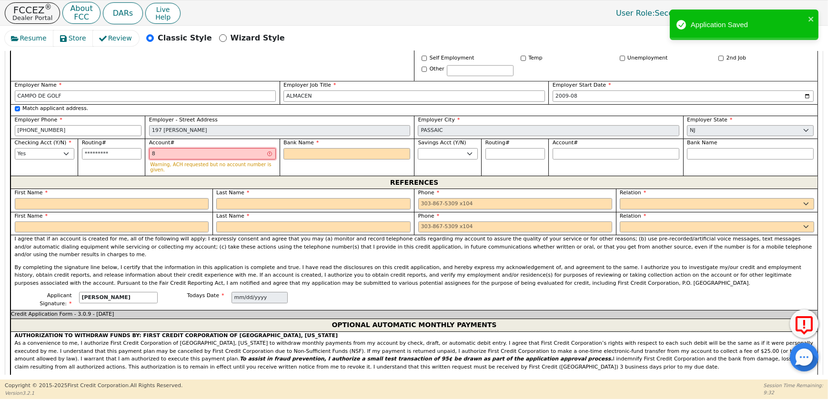
type input "80"
type input "**"
type input "804"
type input "***"
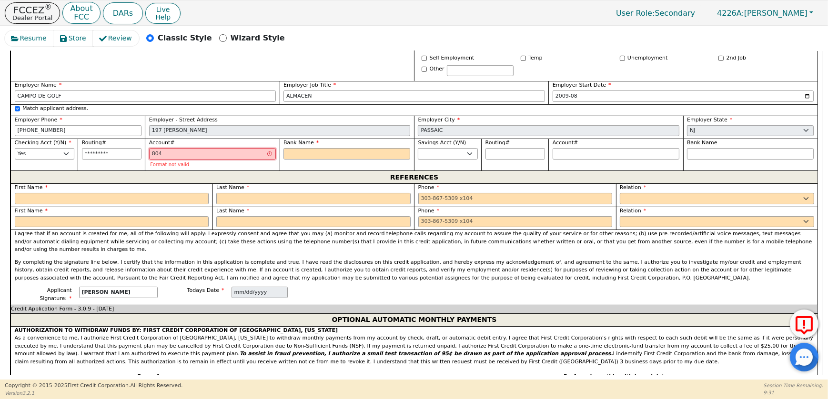
type input "8043"
type input "****"
type input "80437"
type input "*****"
type input "804375"
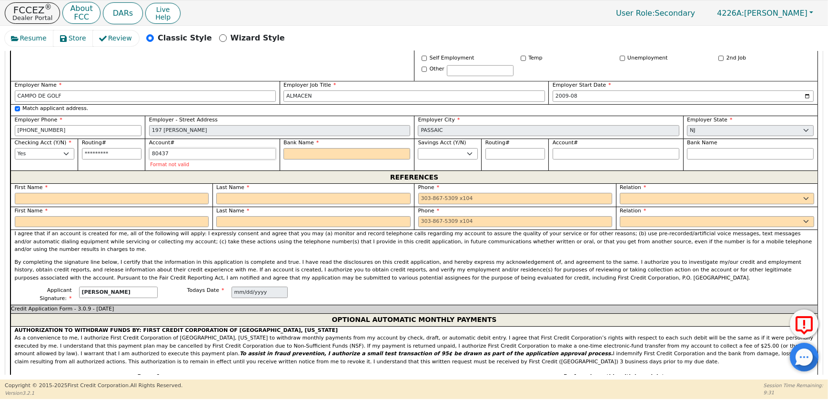
type input "******"
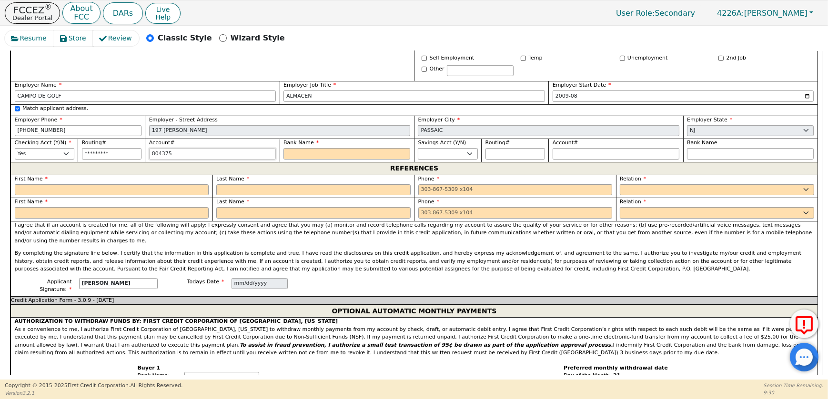
type input "8043750"
type input "*******"
type input "80437506"
type input "********"
type input "804375066"
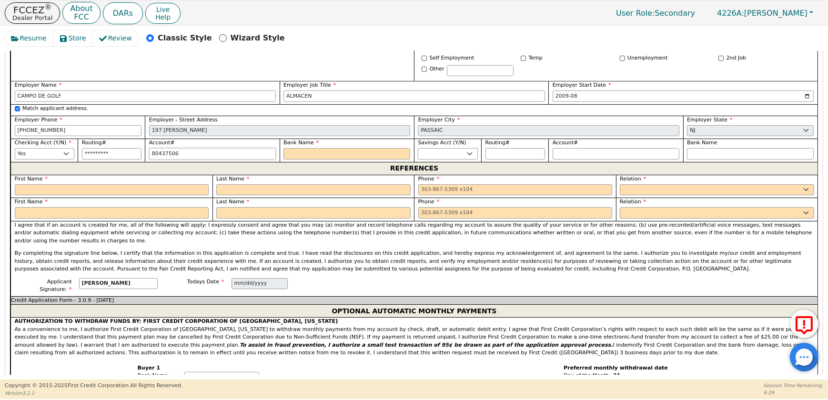
type input "*********"
type input "8043750668"
type input "**********"
type input "P"
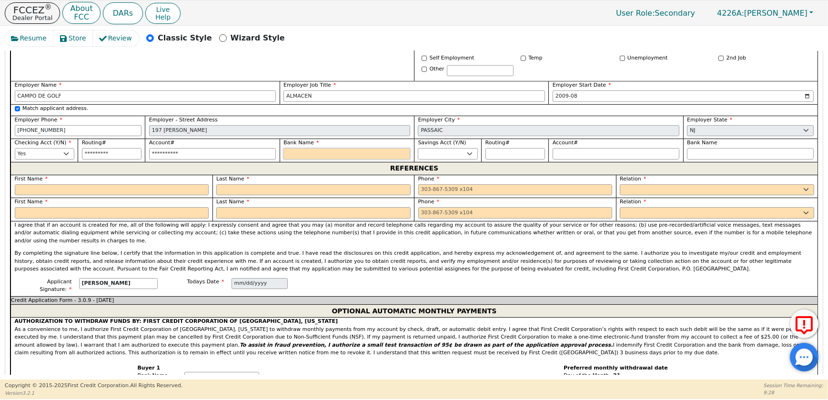
type input "P"
type input "PN"
type input "PNC"
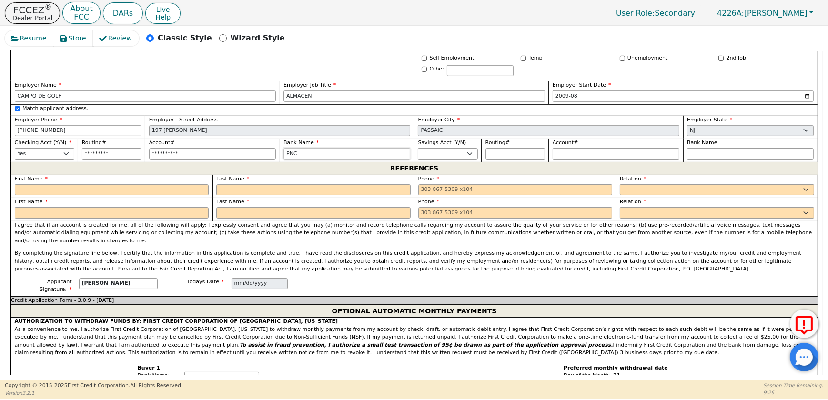
type input "PNC BANK"
click at [129, 196] on input "text" at bounding box center [112, 189] width 194 height 11
type input "[PERSON_NAME]"
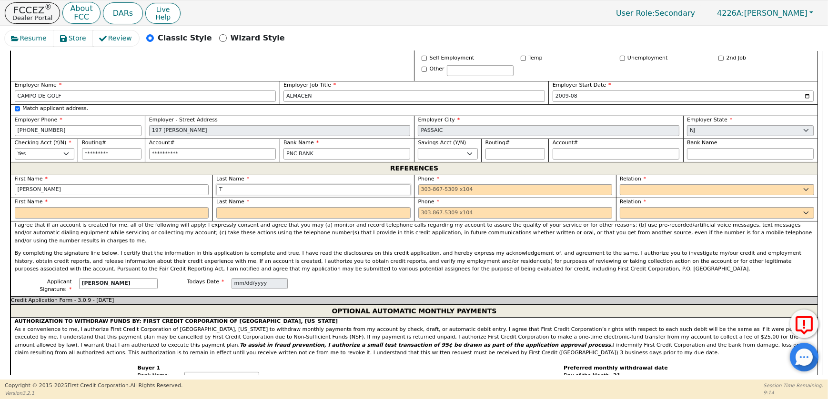
type input "T"
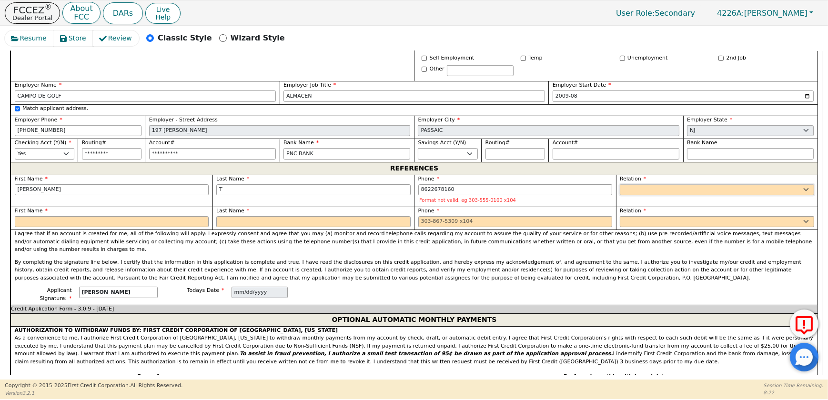
type input "[PHONE_NUMBER]"
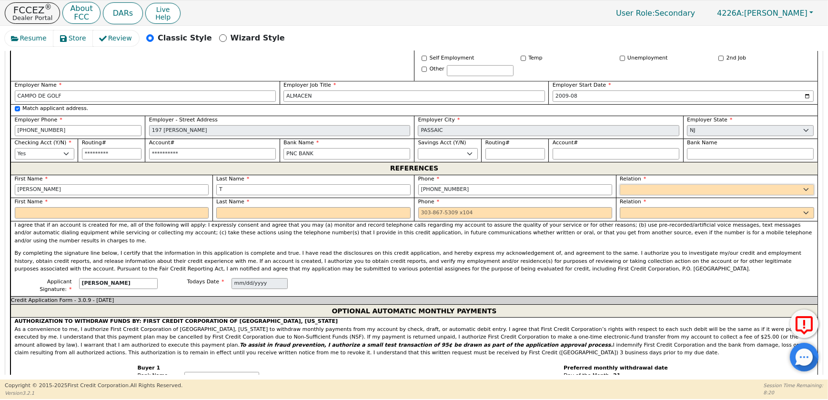
select select "OTHER"
click at [708, 196] on input "FA" at bounding box center [750, 189] width 127 height 11
type input "FAMILY"
click at [180, 206] on label "First Name" at bounding box center [112, 202] width 194 height 8
click at [175, 219] on input "text" at bounding box center [112, 212] width 194 height 11
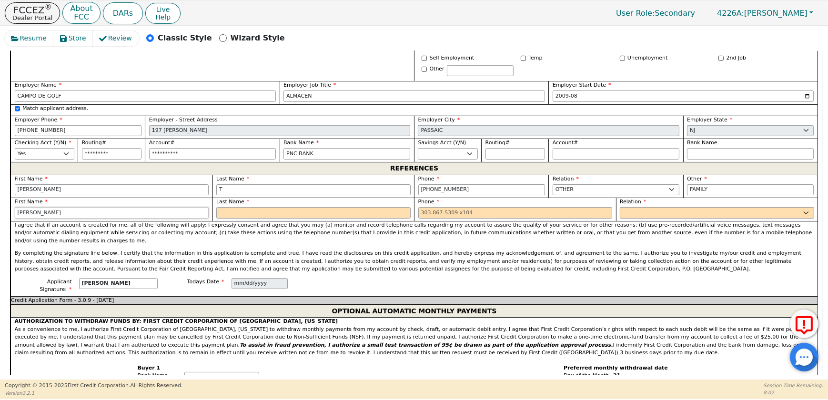
drag, startPoint x: 35, startPoint y: 294, endPoint x: 90, endPoint y: 295, distance: 55.7
click at [90, 219] on input "[PERSON_NAME]" at bounding box center [112, 212] width 194 height 11
type input "[PERSON_NAME]"
type input "T"
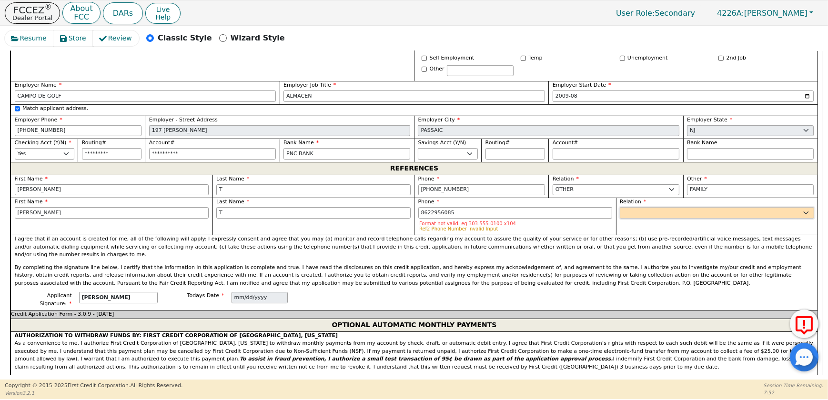
type input "[PHONE_NUMBER]"
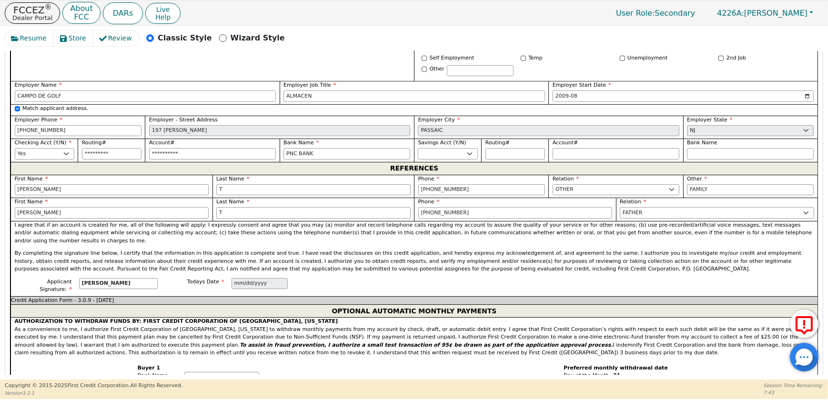
click at [642, 206] on label "Relation" at bounding box center [716, 202] width 194 height 8
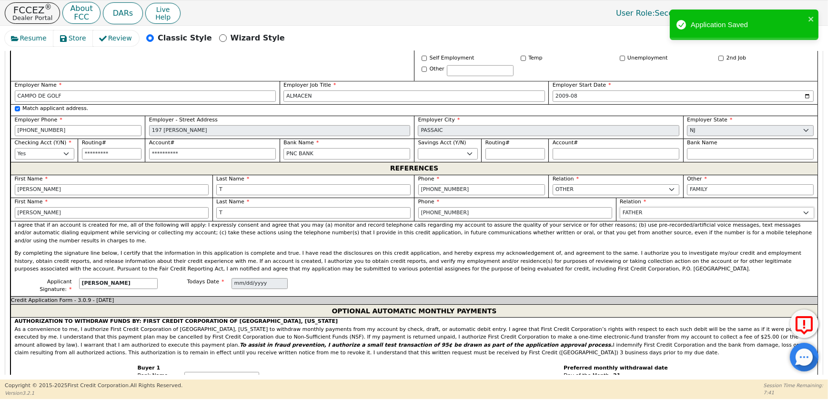
click at [638, 219] on select "FATHER MOTHER SISTER BROTHER DAUGHTER SON CO-WORKER NEIGHBOR FRIEND COUSIN G-MO…" at bounding box center [716, 212] width 194 height 11
click at [619, 219] on select "FATHER MOTHER SISTER BROTHER DAUGHTER SON CO-WORKER NEIGHBOR FRIEND COUSIN G-MO…" at bounding box center [716, 212] width 194 height 11
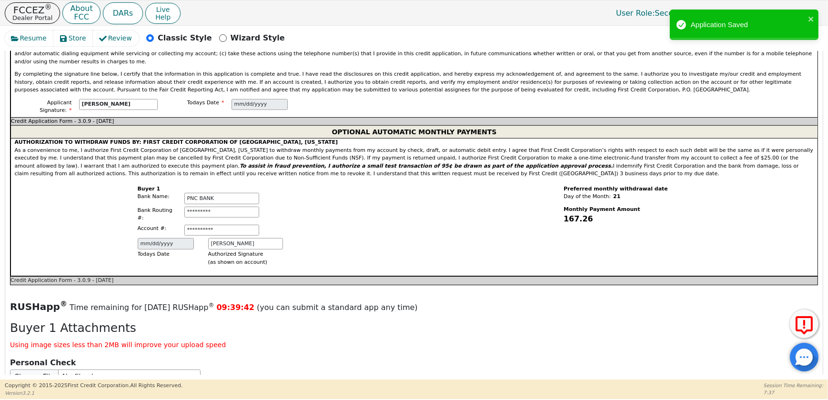
click at [645, 40] on select "FATHER MOTHER SISTER BROTHER DAUGHTER SON CO-WORKER NEIGHBOR FRIEND COUSIN G-MO…" at bounding box center [716, 33] width 194 height 11
select select "OTHER"
click at [619, 40] on select "FATHER MOTHER SISTER BROTHER DAUGHTER SON CO-WORKER NEIGHBOR FRIEND COUSIN G-MO…" at bounding box center [716, 33] width 194 height 11
click at [748, 40] on input "text" at bounding box center [750, 33] width 127 height 11
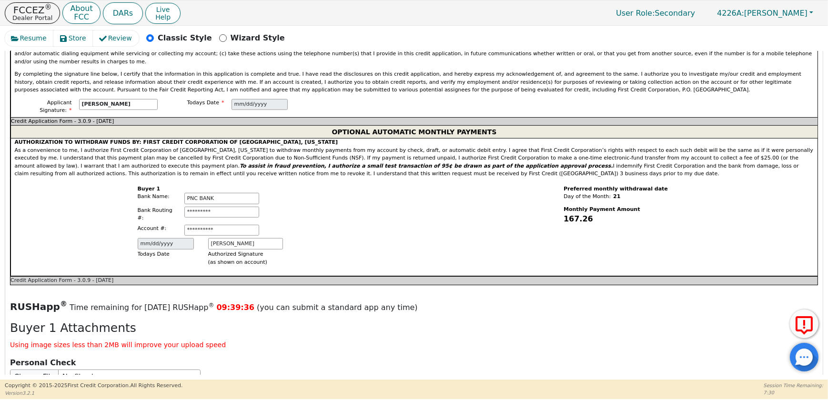
type input "FAMILY"
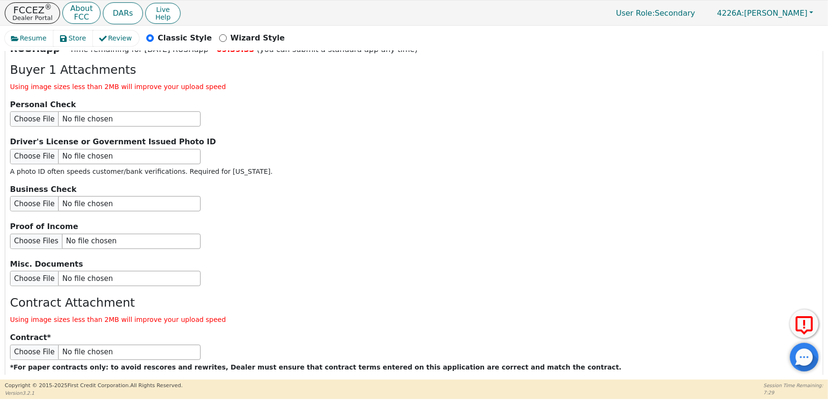
scroll to position [1130, 0]
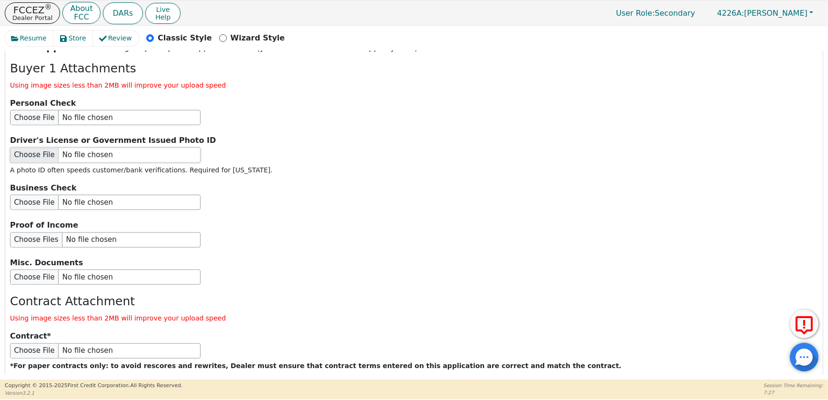
click at [90, 163] on input "file" at bounding box center [105, 155] width 190 height 15
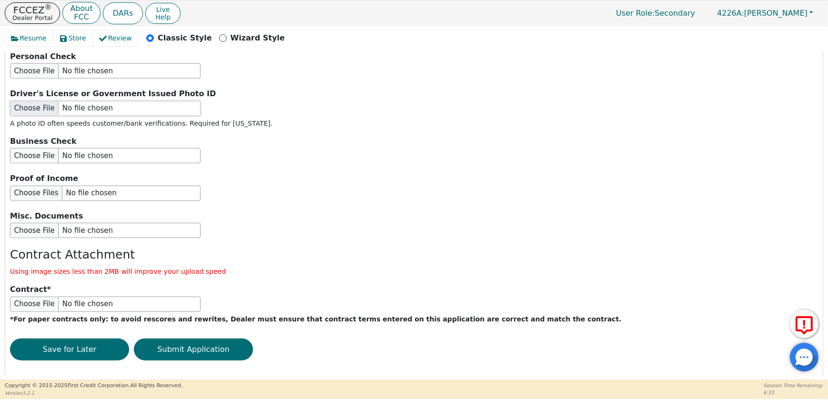
scroll to position [1171, 0]
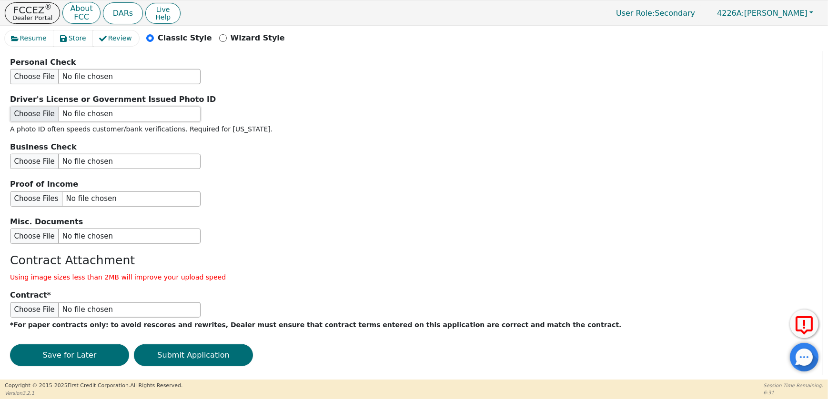
click at [31, 122] on input "file" at bounding box center [105, 114] width 190 height 15
type input "C:\fakepath\[PERSON_NAME] ID.jpeg"
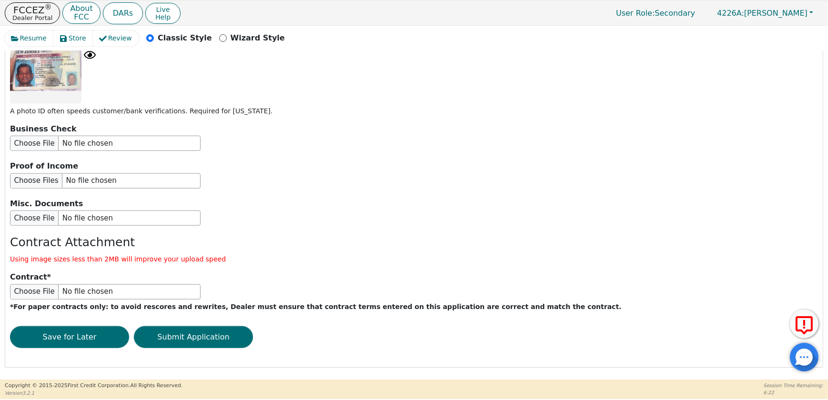
scroll to position [1400, 0]
click at [230, 330] on button "Submit Application" at bounding box center [193, 337] width 119 height 22
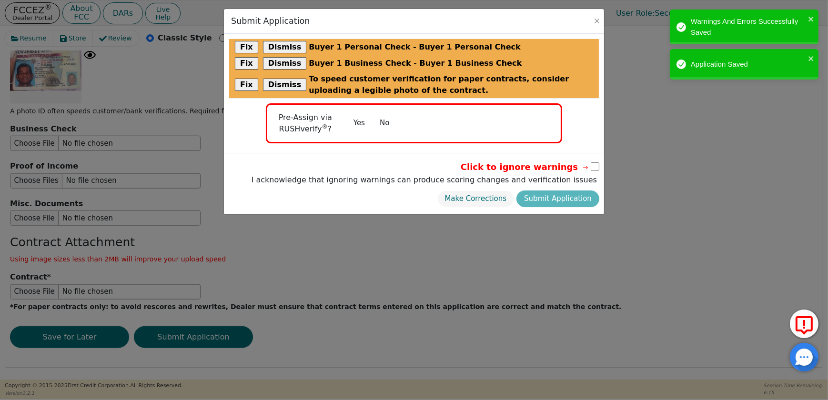
click at [383, 123] on button "No" at bounding box center [384, 123] width 25 height 17
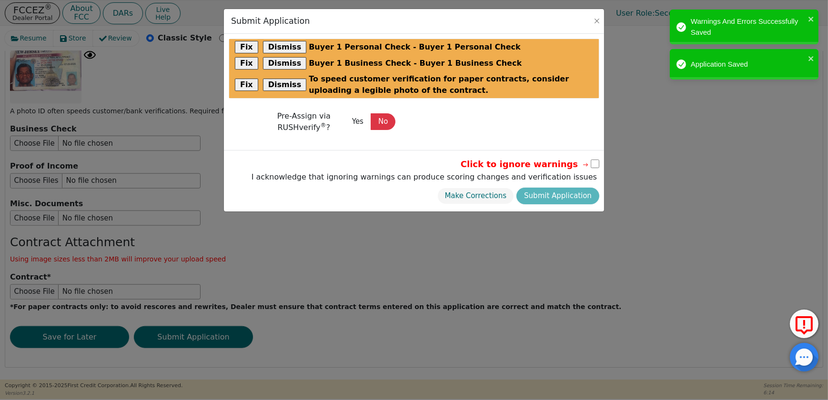
click at [597, 160] on input "checkbox" at bounding box center [594, 164] width 9 height 9
checkbox input "true"
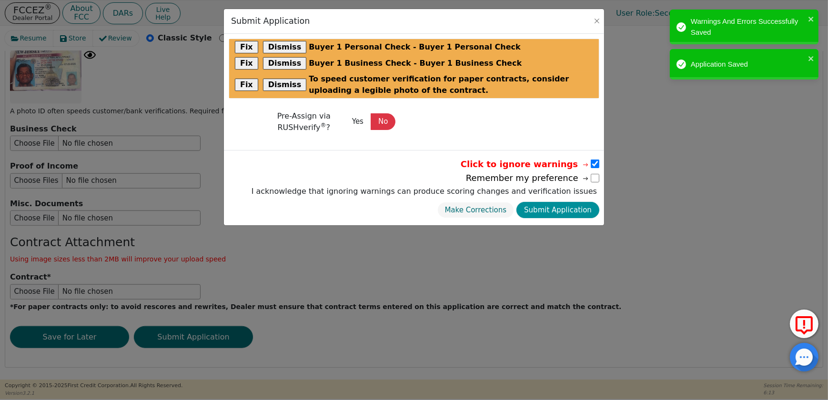
click at [571, 212] on button "Submit Application" at bounding box center [557, 210] width 83 height 17
select select
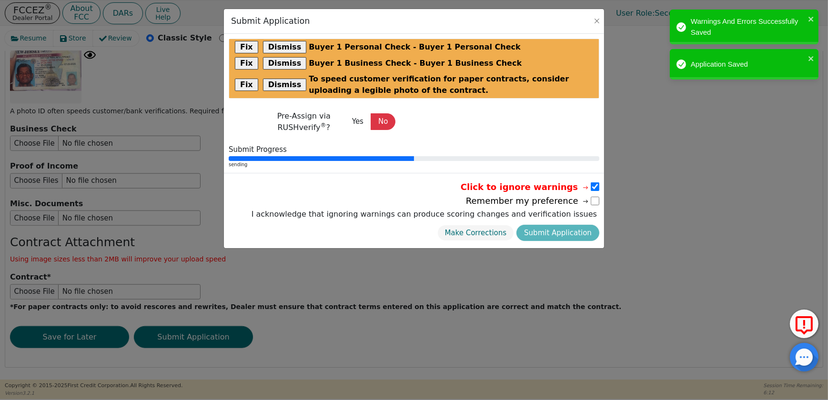
radio input "false"
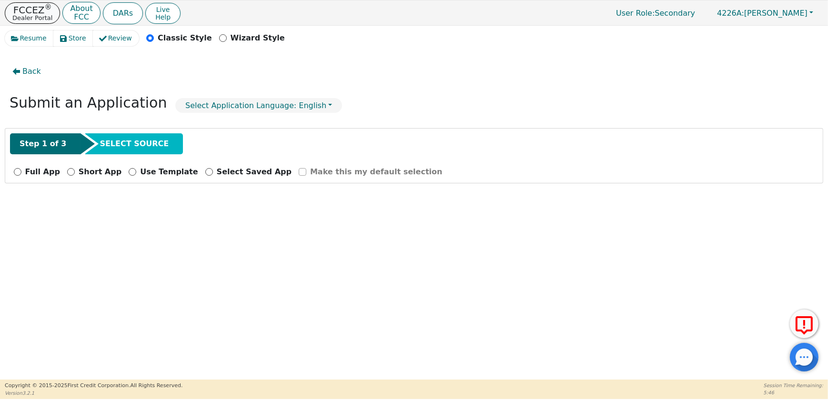
click at [31, 16] on p "Dealer Portal" at bounding box center [32, 18] width 40 height 6
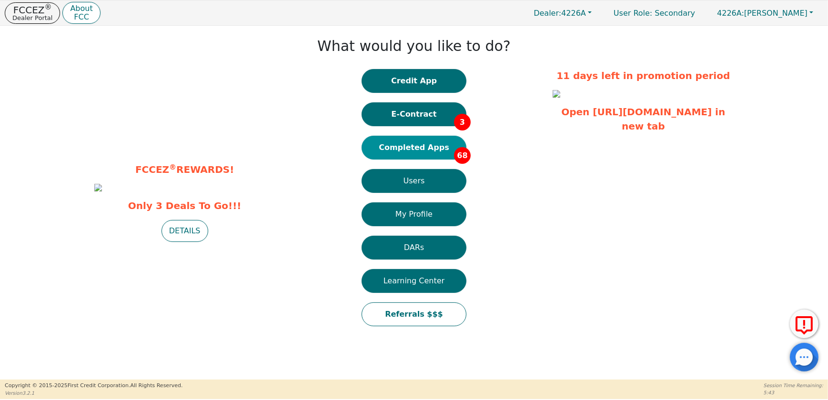
click at [417, 147] on button "Completed Apps 68" at bounding box center [413, 148] width 105 height 24
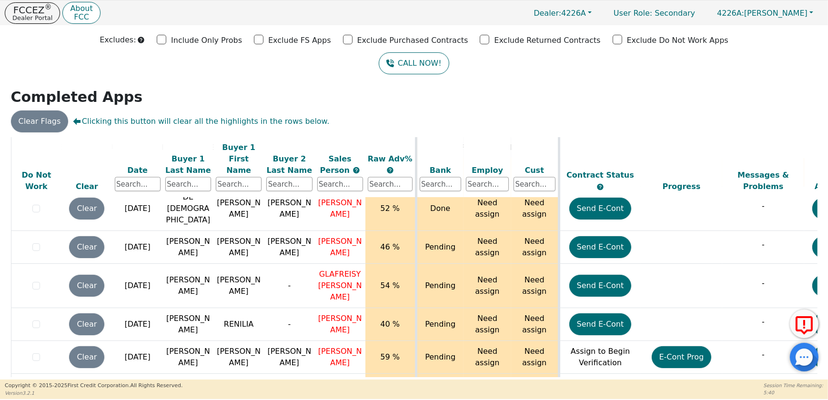
scroll to position [2214, 0]
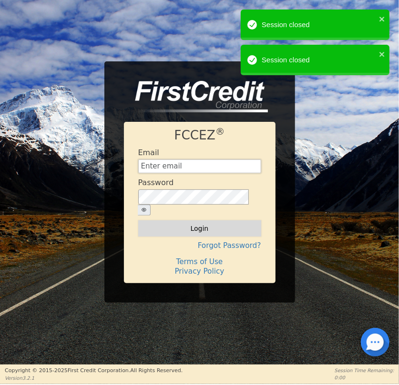
type input "[EMAIL_ADDRESS][DOMAIN_NAME]"
click at [209, 223] on button "Login" at bounding box center [199, 228] width 123 height 16
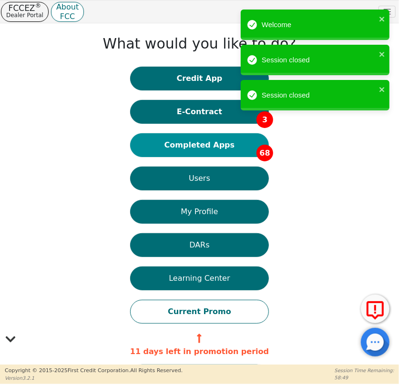
click at [203, 143] on button "Completed Apps 68" at bounding box center [199, 145] width 139 height 24
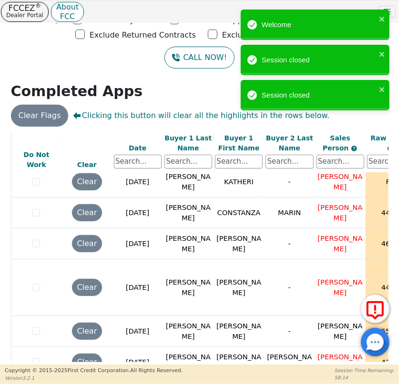
scroll to position [1688, 0]
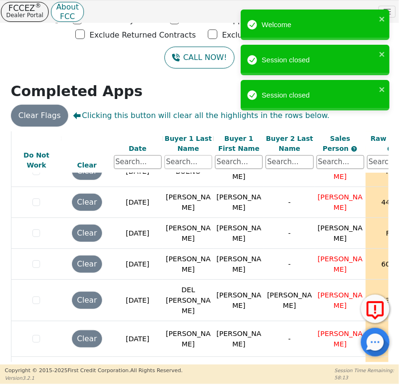
click at [173, 160] on input "text" at bounding box center [188, 162] width 48 height 14
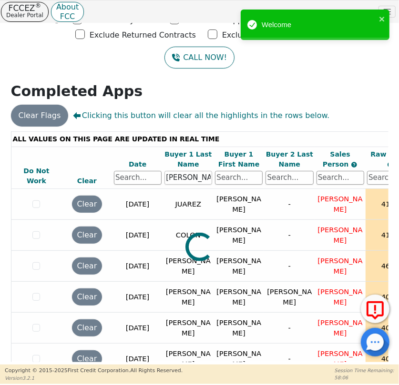
scroll to position [2, 0]
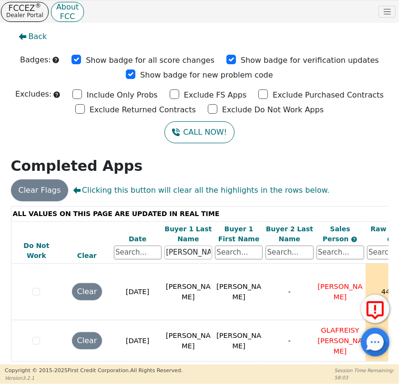
type input "[PERSON_NAME]"
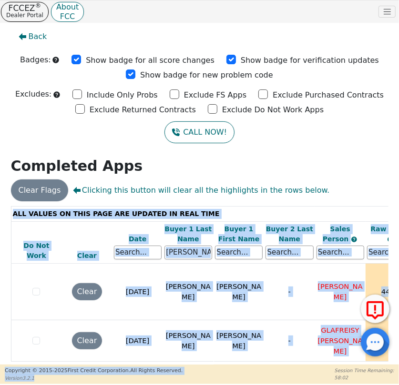
drag, startPoint x: 133, startPoint y: 352, endPoint x: 234, endPoint y: 373, distance: 102.6
click at [234, 373] on div "FCCEZ ® Dealer Portal About FCC Dealer: 4226A User Role : Secondary 4226A: MARI…" at bounding box center [199, 192] width 399 height 384
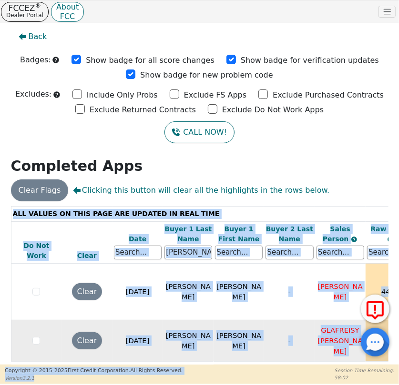
drag, startPoint x: 234, startPoint y: 373, endPoint x: 218, endPoint y: 330, distance: 45.6
click at [218, 331] on td "[PERSON_NAME]" at bounding box center [238, 340] width 50 height 41
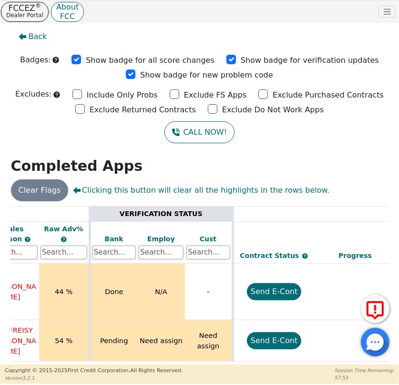
scroll to position [0, 330]
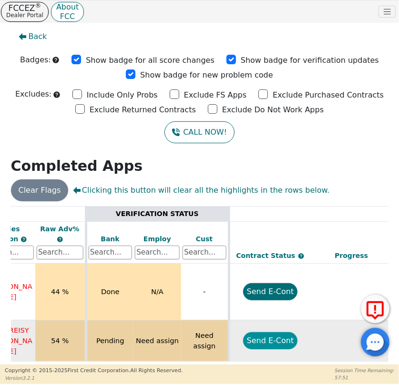
click at [256, 332] on button "Send E-Cont" at bounding box center [270, 340] width 55 height 17
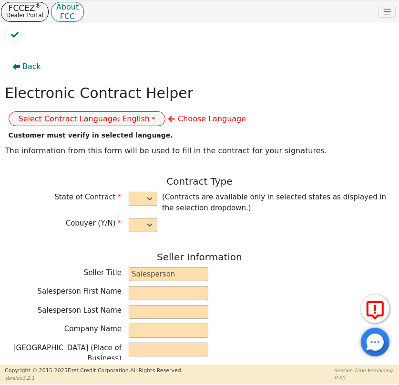
select select "n"
type input "CREDIT ANALYST"
type input "GLAFREISY"
type input "PICHARDO"
type input "DIAMOND PERFECT. DBA AQUAFEEL"
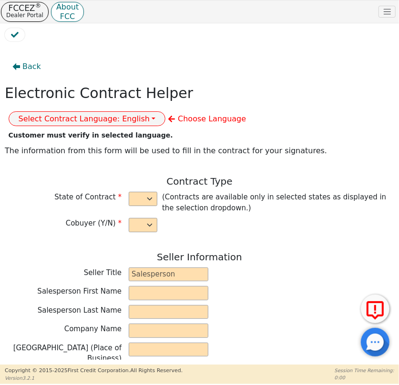
type input "230 CAPCOM AVE STE 103"
type input "WAKE FOREST"
select select "NC"
type input "27587"
type input "[PERSON_NAME]"
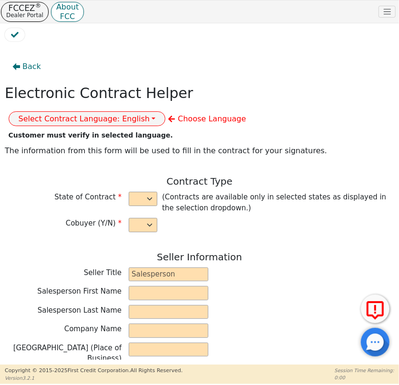
type input "[PERSON_NAME]"
type input "617 CHEW ST APT 3"
type input "ALLENTOWN"
select select "PA"
type input "18102"
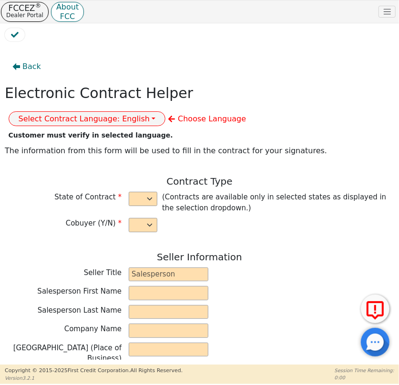
type input "[DATE]"
type input "10.99"
type input "2025-09-19"
type input "72"
type input "0"
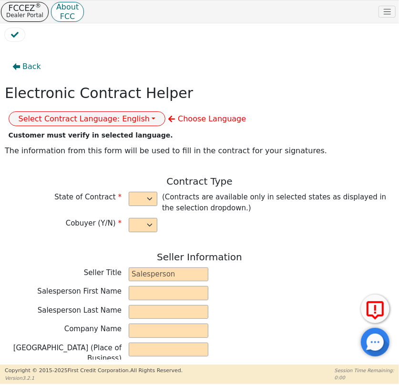
type input "2990.00"
type input "0.00"
type input "2990.00"
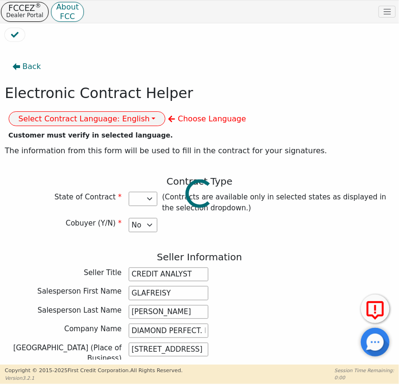
select select "PA"
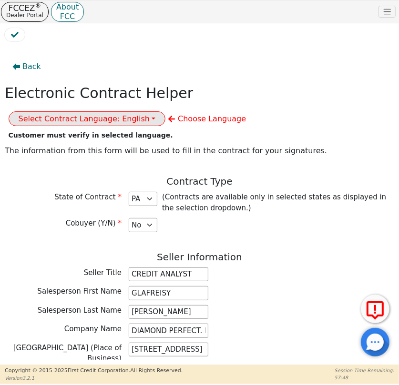
click at [166, 111] on button "Select Contract Language: English" at bounding box center [87, 118] width 157 height 15
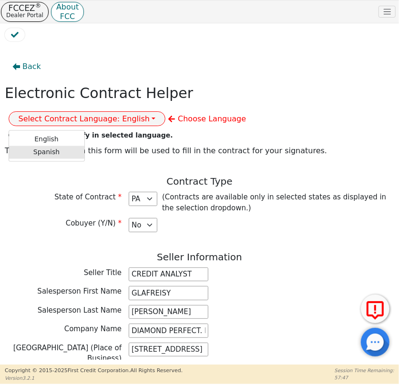
click at [84, 146] on link "Spanish" at bounding box center [46, 152] width 75 height 13
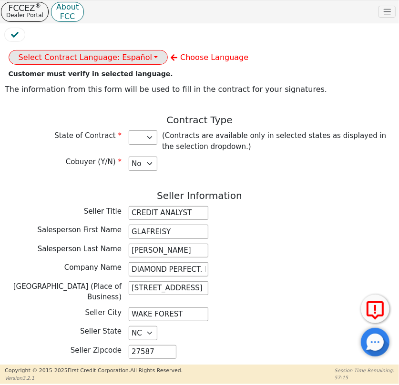
scroll to position [173, 0]
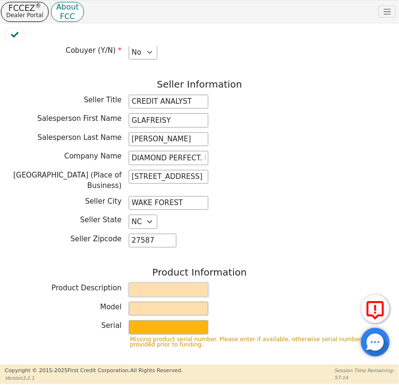
drag, startPoint x: 153, startPoint y: 285, endPoint x: 159, endPoint y: 286, distance: 5.8
click at [153, 285] on input "text" at bounding box center [169, 290] width 80 height 14
type input "WATER PURIFICATION SYSTEM"
select select "NY"
type input "AQUAFEEL"
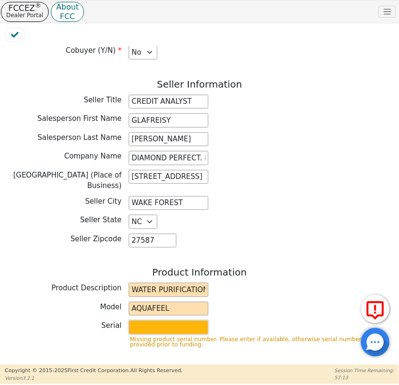
type input "W525"
type input "norisrodriguez222@gmail.com"
type input "Bronx County"
select select "NY"
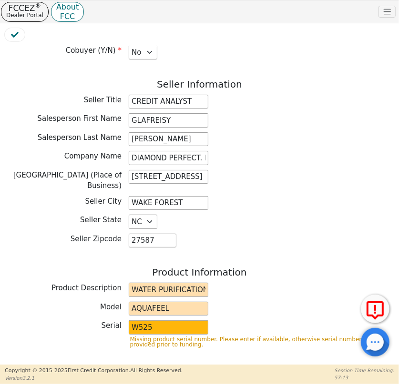
type input "[DATE]"
type input "0.00"
type input "64.99"
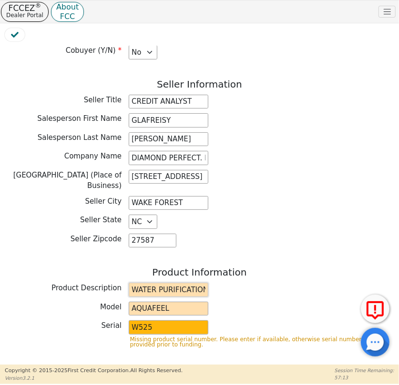
select select "NY"
type input "4679.28"
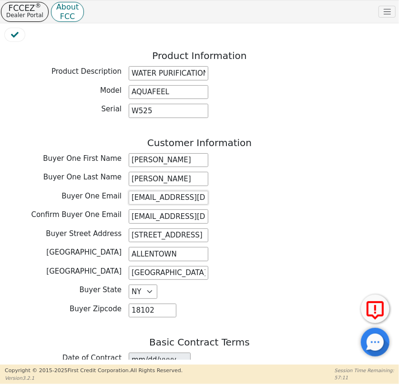
scroll to position [0, 23]
drag, startPoint x: 130, startPoint y: 191, endPoint x: 219, endPoint y: 202, distance: 90.7
click at [219, 202] on div "Customer Information Buyer One First Name ANA Buyer One Last Name ORTIZ Buyer O…" at bounding box center [199, 230] width 389 height 186
paste input "Anitaortiz199411"
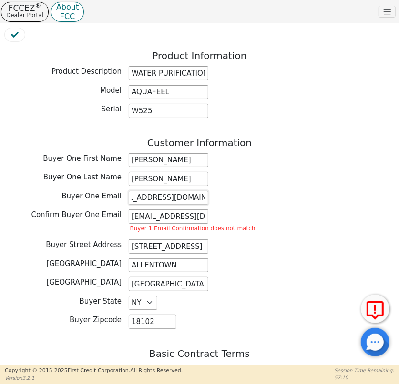
scroll to position [0, 19]
type input "Anitaortiz199411@gmail.com"
drag, startPoint x: 127, startPoint y: 209, endPoint x: 234, endPoint y: 220, distance: 107.2
click at [234, 220] on div "Confirm Buyer One Email norisrodriguez222@gmail.com Buyer 1 Email Confirmation …" at bounding box center [199, 221] width 389 height 25
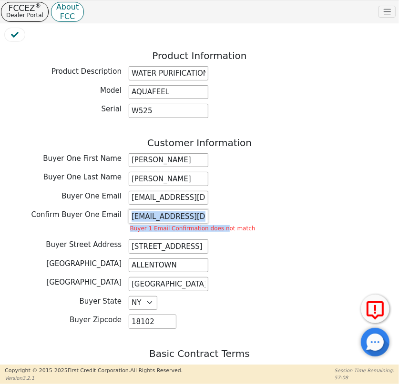
drag, startPoint x: 234, startPoint y: 220, endPoint x: 184, endPoint y: 208, distance: 51.5
click at [189, 209] on input "norisrodriguez222@gmail.com" at bounding box center [169, 216] width 80 height 14
drag, startPoint x: 131, startPoint y: 208, endPoint x: 223, endPoint y: 211, distance: 92.0
click at [223, 211] on div "norisrodriguez222@gmail.com Buyer 1 Email Confirmation does not match" at bounding box center [193, 221] width 128 height 25
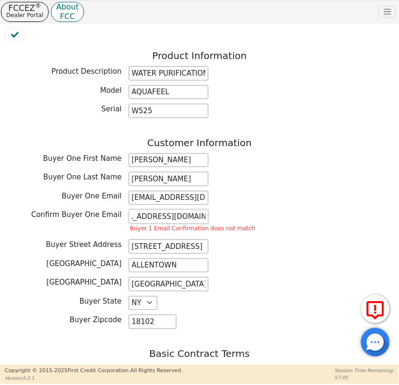
paste input "Anitaortiz199411"
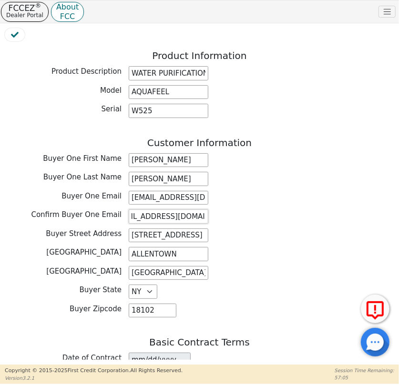
type input "Anitaortiz199411@gmail.com"
click at [289, 213] on div "Confirm Buyer One Email Anitaortiz199411@gmail.com" at bounding box center [199, 216] width 389 height 14
drag, startPoint x: 145, startPoint y: 284, endPoint x: 118, endPoint y: 279, distance: 27.7
click at [118, 285] on div "Buyer State AK AL AR AZ CA CO CT DC DE FL GA HI IA ID IL IN KS KY LA MA MD ME M…" at bounding box center [199, 292] width 389 height 14
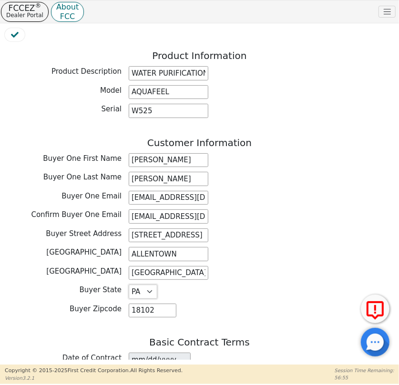
click at [129, 285] on select "AK AL AR AZ CA CO CT DC DE FL [GEOGRAPHIC_DATA] HI IA ID IL IN KS [GEOGRAPHIC_D…" at bounding box center [143, 292] width 29 height 14
select select "PA"
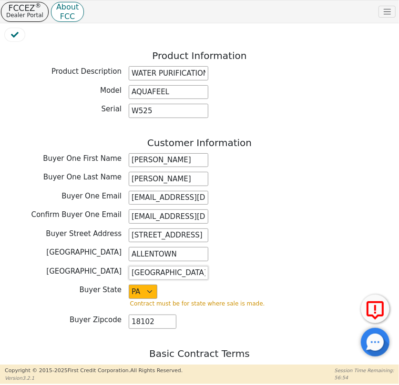
drag, startPoint x: 184, startPoint y: 269, endPoint x: 115, endPoint y: 263, distance: 69.3
click at [116, 266] on div "Buyer County Bronx County" at bounding box center [199, 273] width 389 height 14
click at [158, 267] on input "text" at bounding box center [169, 273] width 80 height 14
type input "LEHIGH"
click at [271, 247] on div "Buyer City ALLENTOWN" at bounding box center [199, 254] width 389 height 14
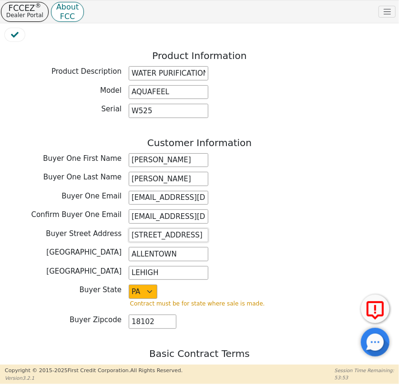
drag, startPoint x: 130, startPoint y: 228, endPoint x: 203, endPoint y: 230, distance: 72.4
click at [203, 230] on input "617 CHEW ST APT 3" at bounding box center [169, 236] width 80 height 14
drag, startPoint x: 131, startPoint y: 244, endPoint x: 192, endPoint y: 244, distance: 61.4
click at [192, 247] on input "ALLENTOWN" at bounding box center [169, 254] width 80 height 14
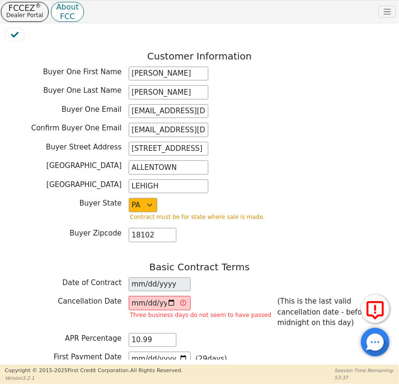
scroll to position [562, 0]
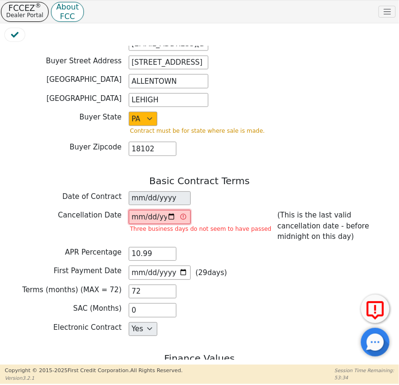
click at [168, 210] on input "[DATE]" at bounding box center [160, 217] width 62 height 14
type input "2025-08-26"
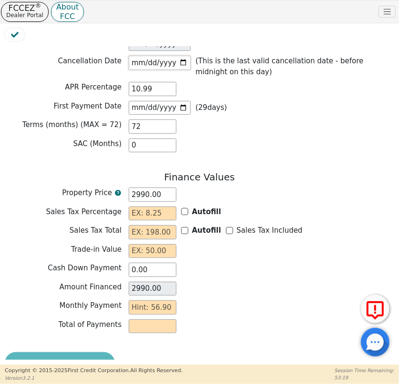
scroll to position [738, 0]
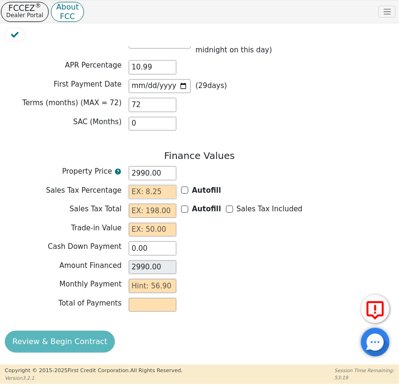
click at [157, 185] on input "text" at bounding box center [153, 192] width 48 height 14
type input "0.00"
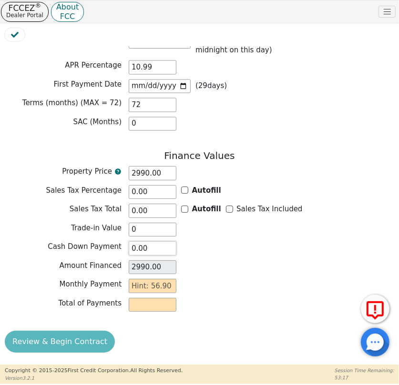
type input "0.00"
type input "5"
type input "360.00"
type input "56"
type input "4032.00"
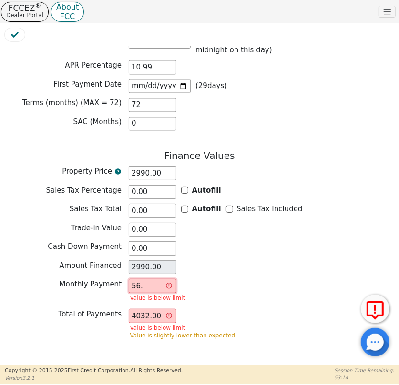
type input "56.9"
type input "4096.80"
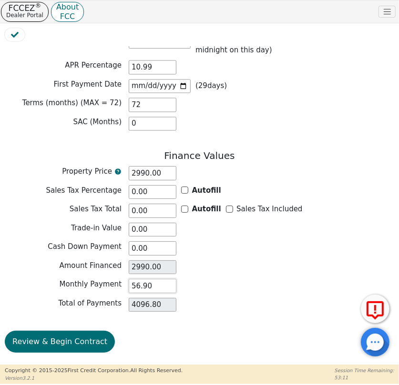
type input "56.90"
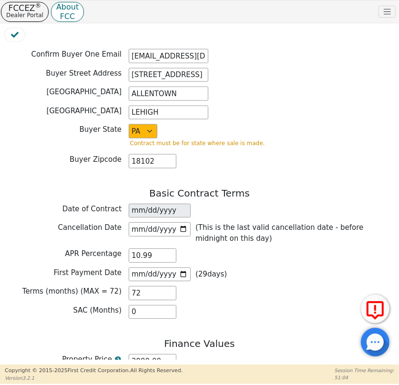
scroll to position [435, 0]
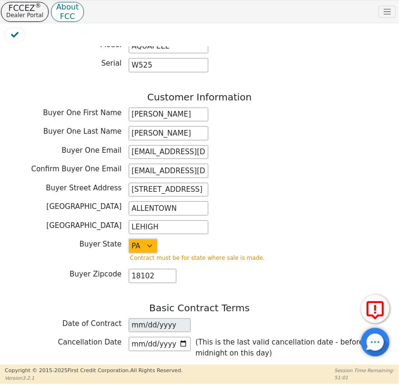
click at [150, 241] on select "AK AL AR AZ CA CO CT DC DE FL [GEOGRAPHIC_DATA] HI IA ID IL IN KS [GEOGRAPHIC_D…" at bounding box center [143, 246] width 29 height 14
click at [129, 239] on select "AK AL AR AZ CA CO CT DC DE FL [GEOGRAPHIC_DATA] HI IA ID IL IN KS [GEOGRAPHIC_D…" at bounding box center [143, 246] width 29 height 14
click at [199, 240] on div "AK AL AR AZ CA CO CT DC DE FL GA HI IA ID IL IN KS KY LA MA MD ME MI MN MO MS M…" at bounding box center [197, 251] width 137 height 25
click at [299, 256] on div "Buyer State AK AL AR AZ CA CO CT DC DE FL GA HI IA ID IL IN KS KY LA MA MD ME M…" at bounding box center [199, 251] width 389 height 25
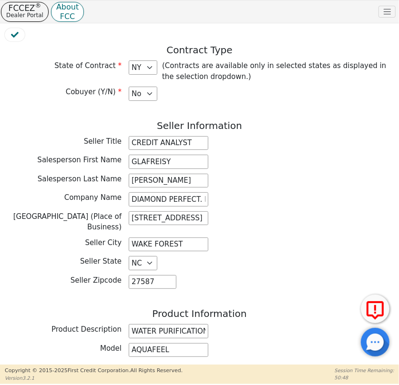
scroll to position [89, 0]
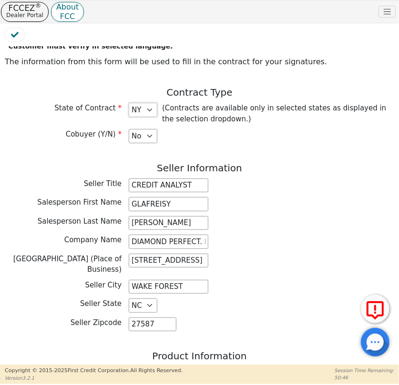
click at [147, 114] on select "AZ CA CO CT FL GA IA ID IL IN LA MA MD MI MT NC NJ NM NV NY OH PA SC TN TX VA W…" at bounding box center [143, 110] width 29 height 14
select select "PA"
click at [144, 113] on div "Back Electronic Contract Helper Select Contract Language: Español English Spani…" at bounding box center [199, 193] width 399 height 341
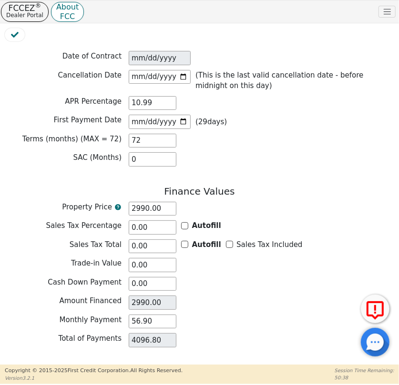
scroll to position [727, 0]
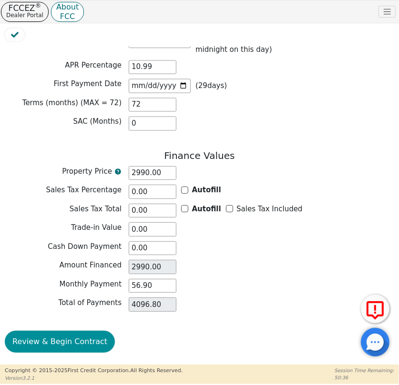
click at [45, 332] on button "Review & Begin Contract" at bounding box center [60, 342] width 110 height 22
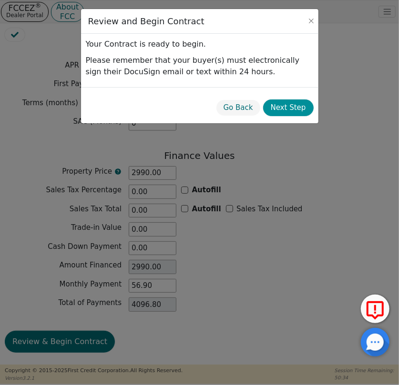
click at [293, 111] on button "Next Step" at bounding box center [288, 108] width 50 height 17
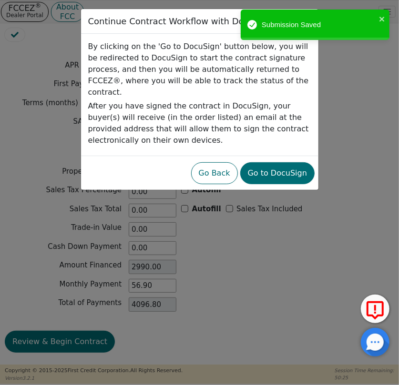
click at [296, 162] on button "Go to DocuSign" at bounding box center [277, 173] width 74 height 22
